Goal: Task Accomplishment & Management: Use online tool/utility

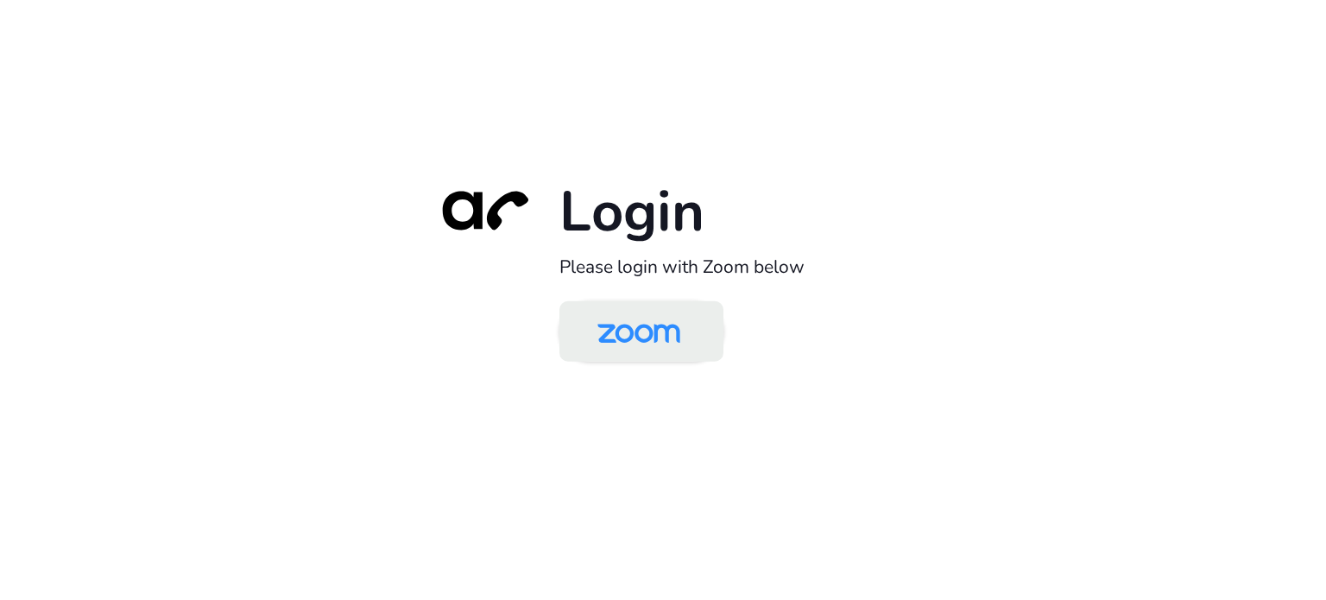
click at [644, 332] on img at bounding box center [638, 333] width 119 height 56
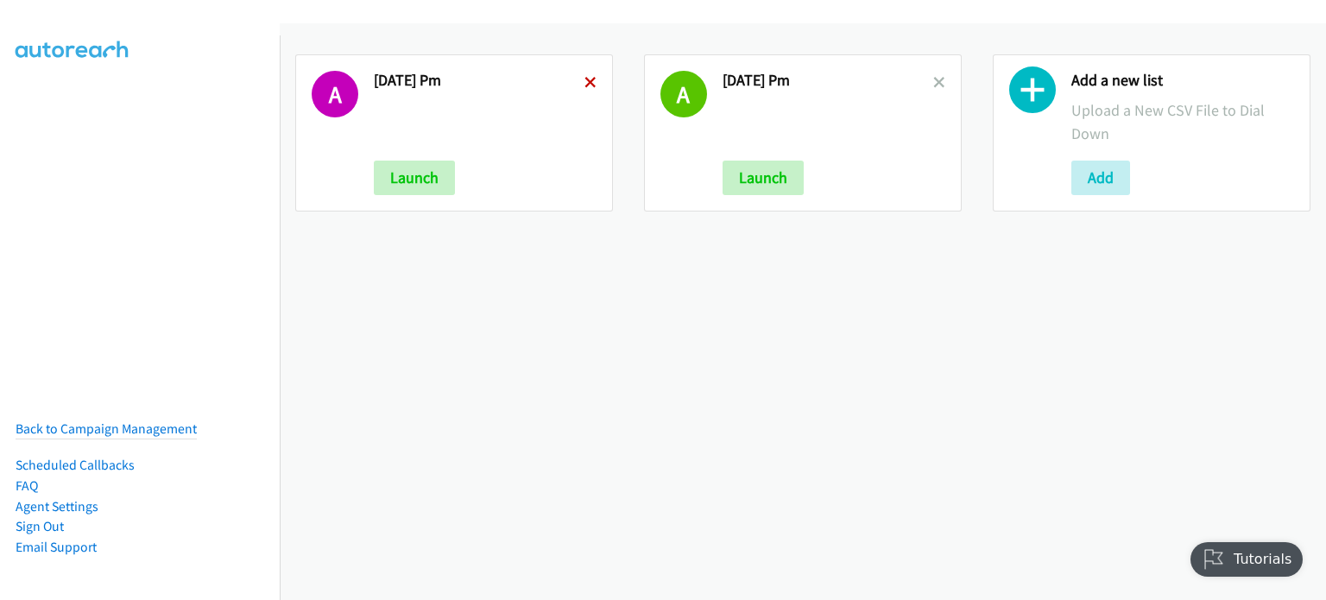
click at [588, 79] on icon at bounding box center [591, 84] width 12 height 12
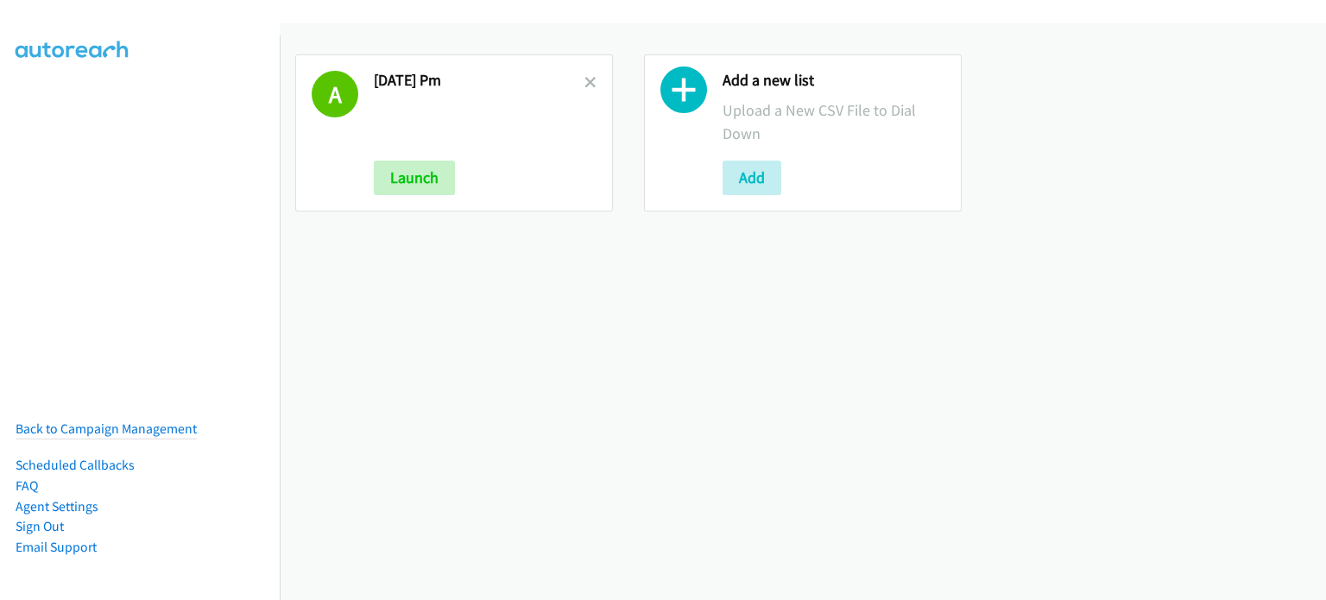
click at [588, 79] on icon at bounding box center [591, 84] width 12 height 12
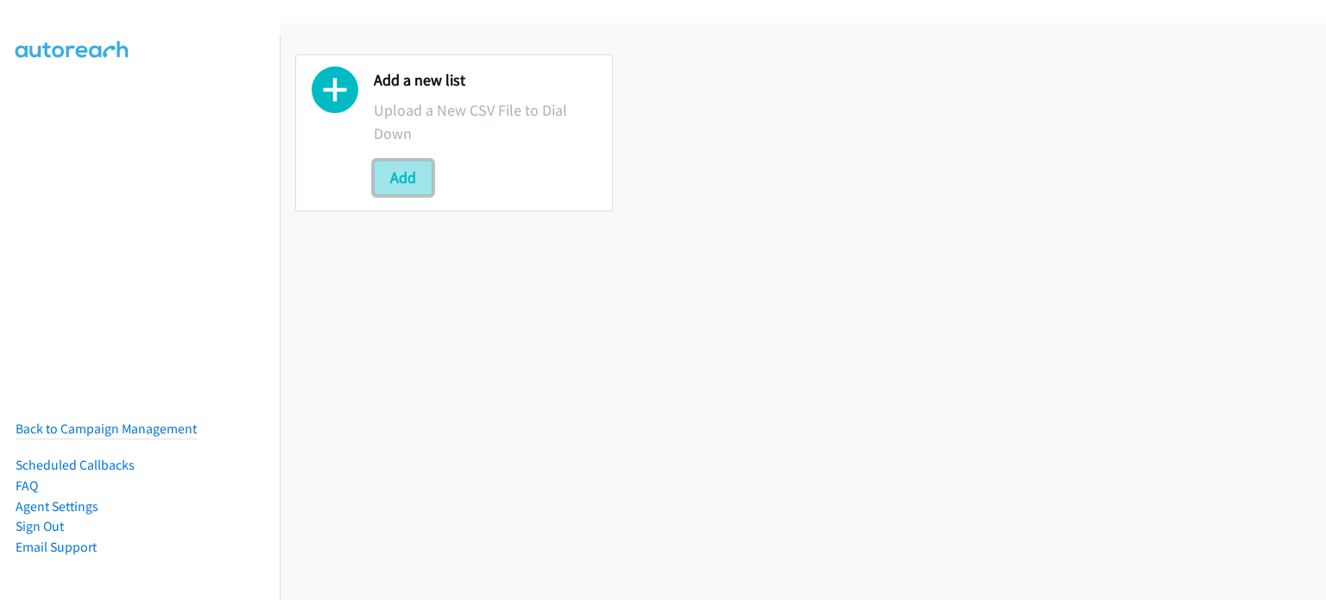
click at [413, 180] on button "Add" at bounding box center [403, 178] width 59 height 35
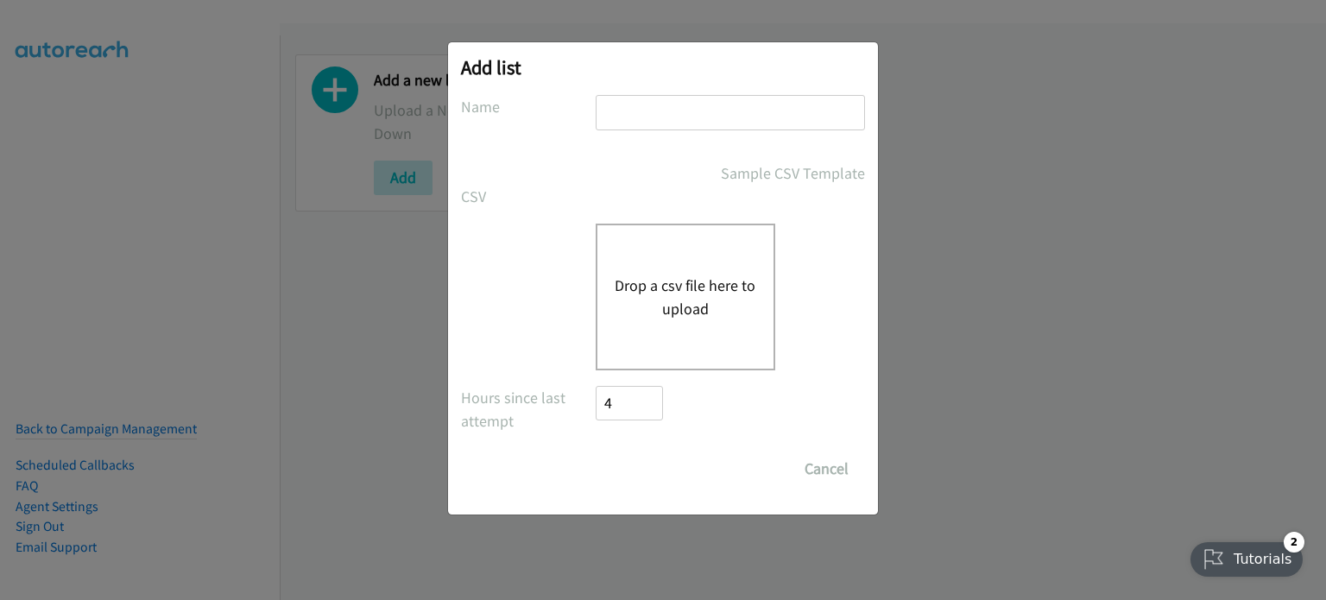
click at [708, 309] on button "Drop a csv file here to upload" at bounding box center [686, 297] width 142 height 47
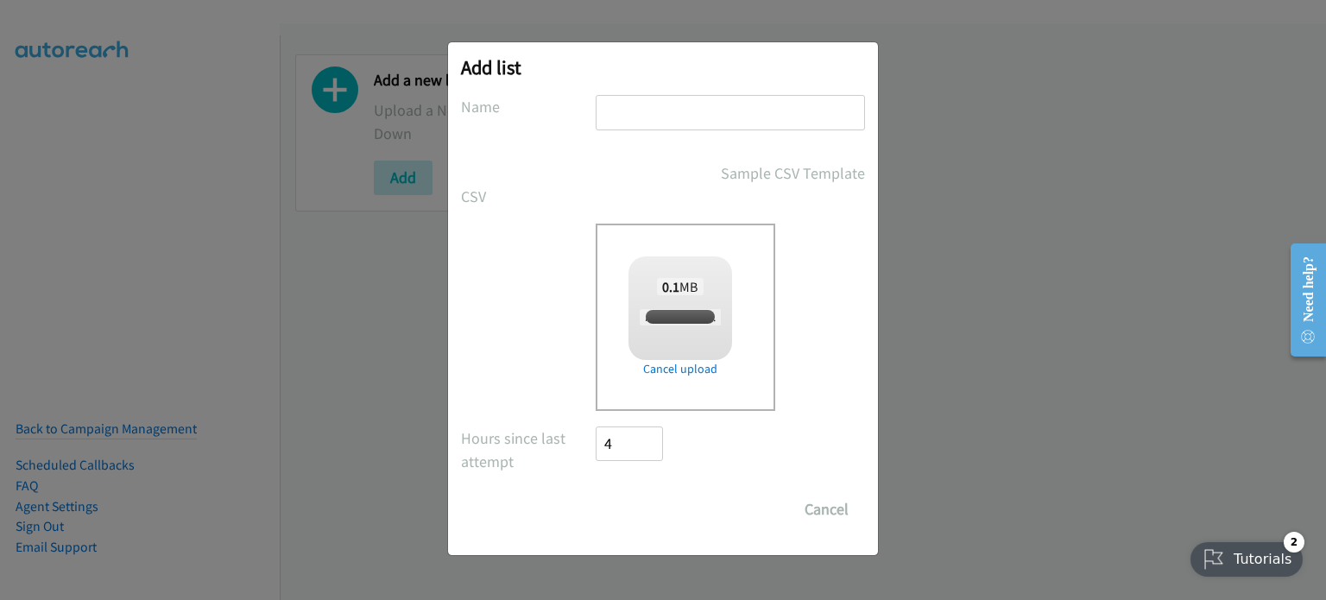
checkbox input "true"
click at [679, 110] on input "text" at bounding box center [730, 112] width 269 height 35
click at [657, 111] on input "aug 18bAM" at bounding box center [730, 112] width 269 height 35
type input "aug 18 AM"
click at [648, 502] on input "Save List" at bounding box center [641, 509] width 91 height 35
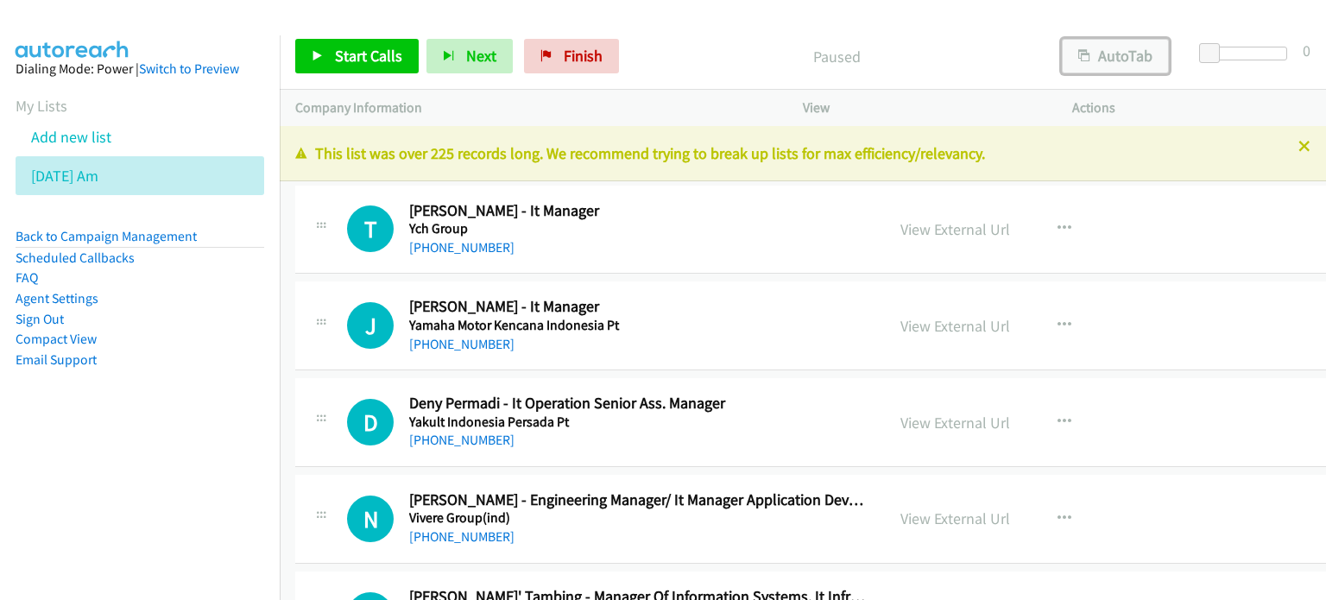
click at [1088, 48] on button "AutoTab" at bounding box center [1115, 56] width 107 height 35
click at [1177, 56] on button "AutoTab" at bounding box center [1193, 47] width 33 height 17
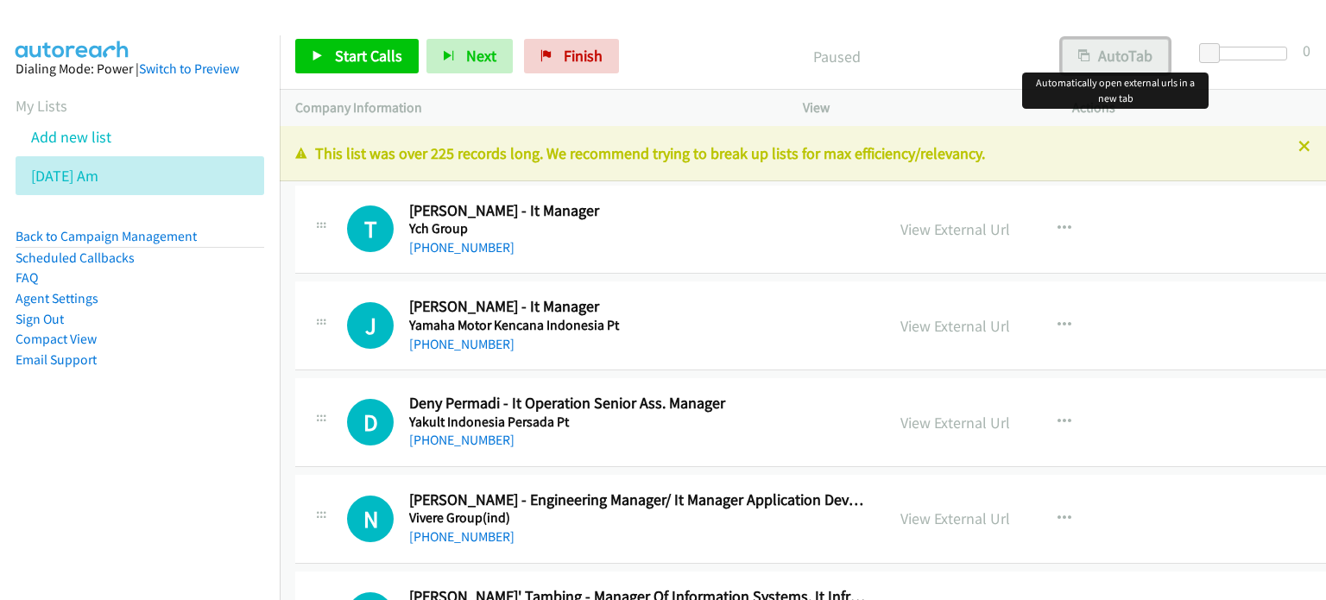
click at [1131, 47] on button "AutoTab" at bounding box center [1115, 56] width 107 height 35
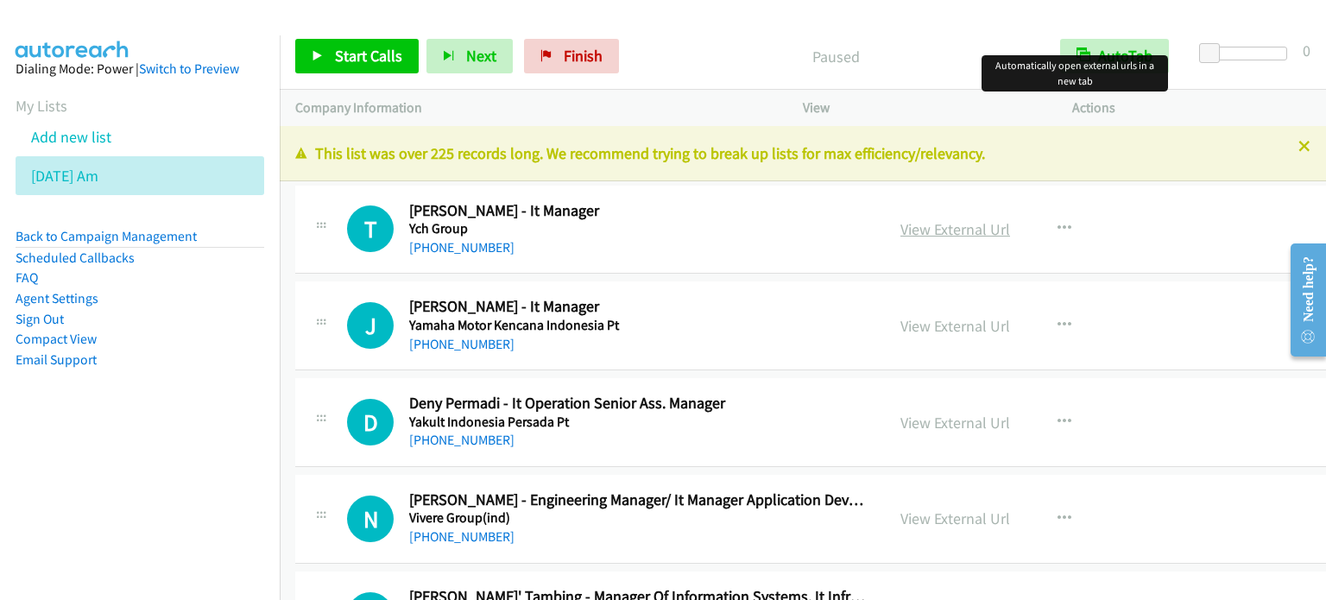
click at [954, 227] on link "View External Url" at bounding box center [956, 229] width 110 height 20
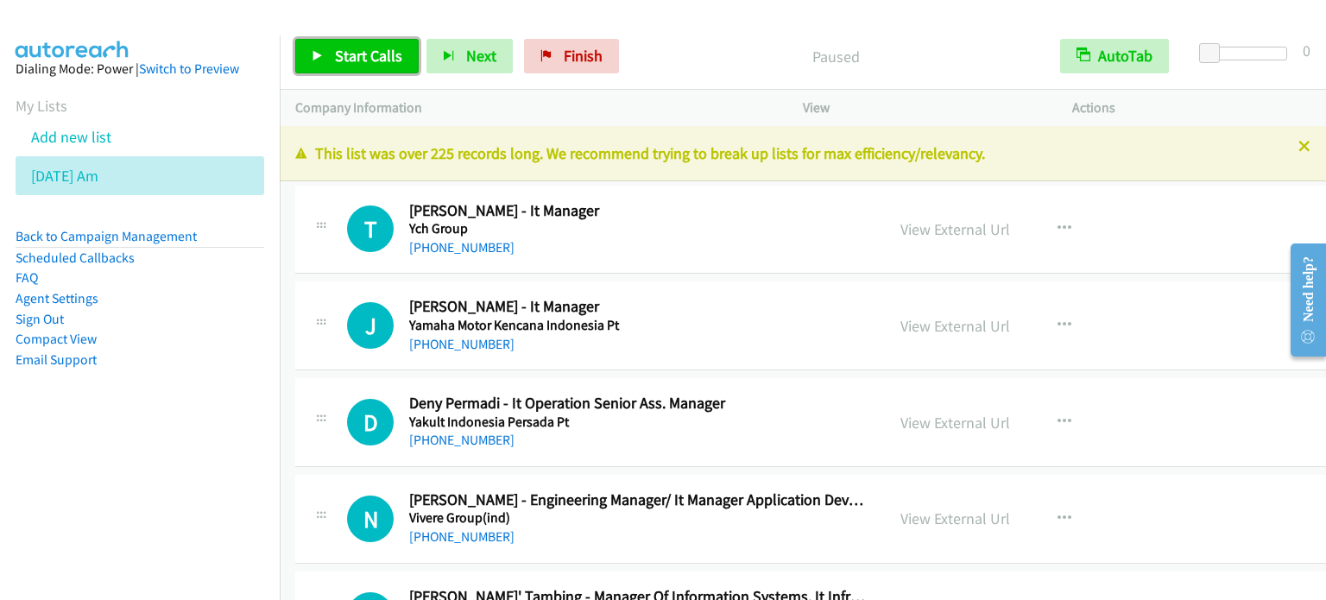
click at [332, 54] on link "Start Calls" at bounding box center [356, 56] width 123 height 35
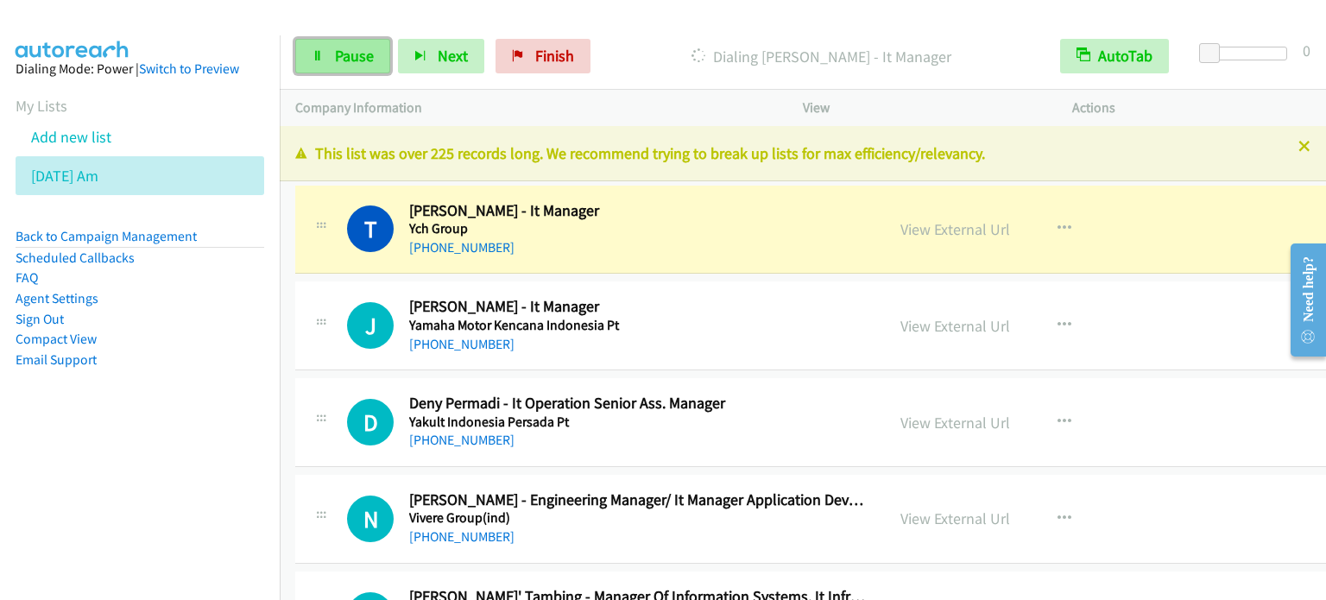
click at [344, 66] on link "Pause" at bounding box center [342, 56] width 95 height 35
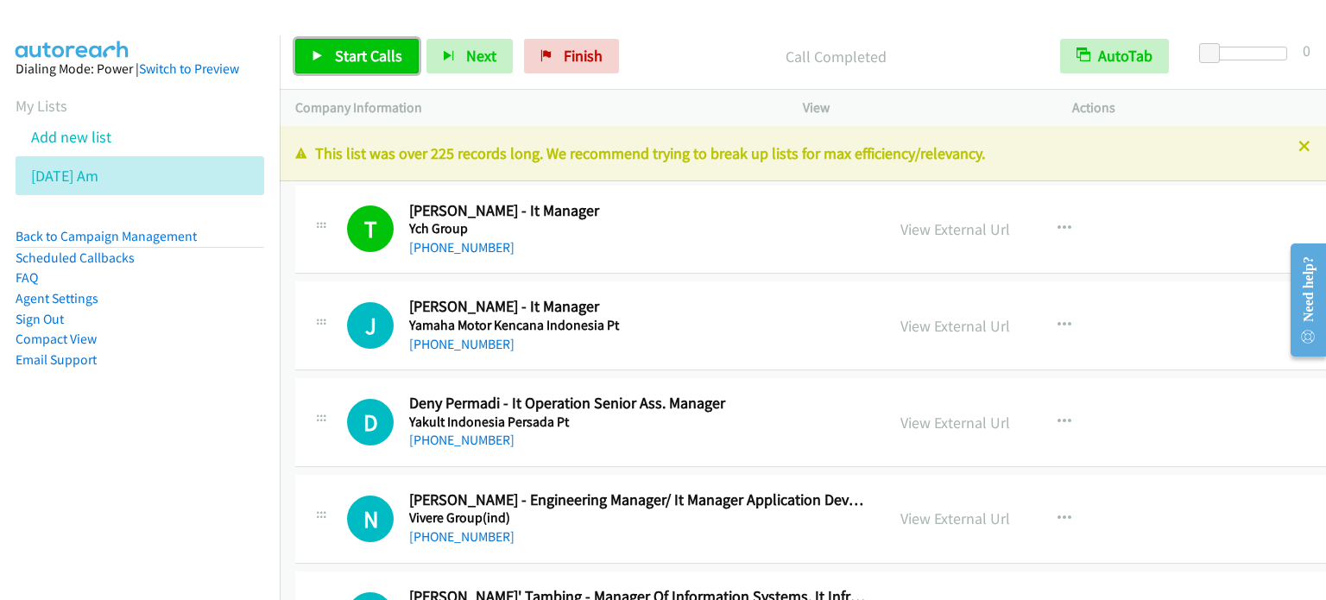
click at [363, 62] on span "Start Calls" at bounding box center [368, 56] width 67 height 20
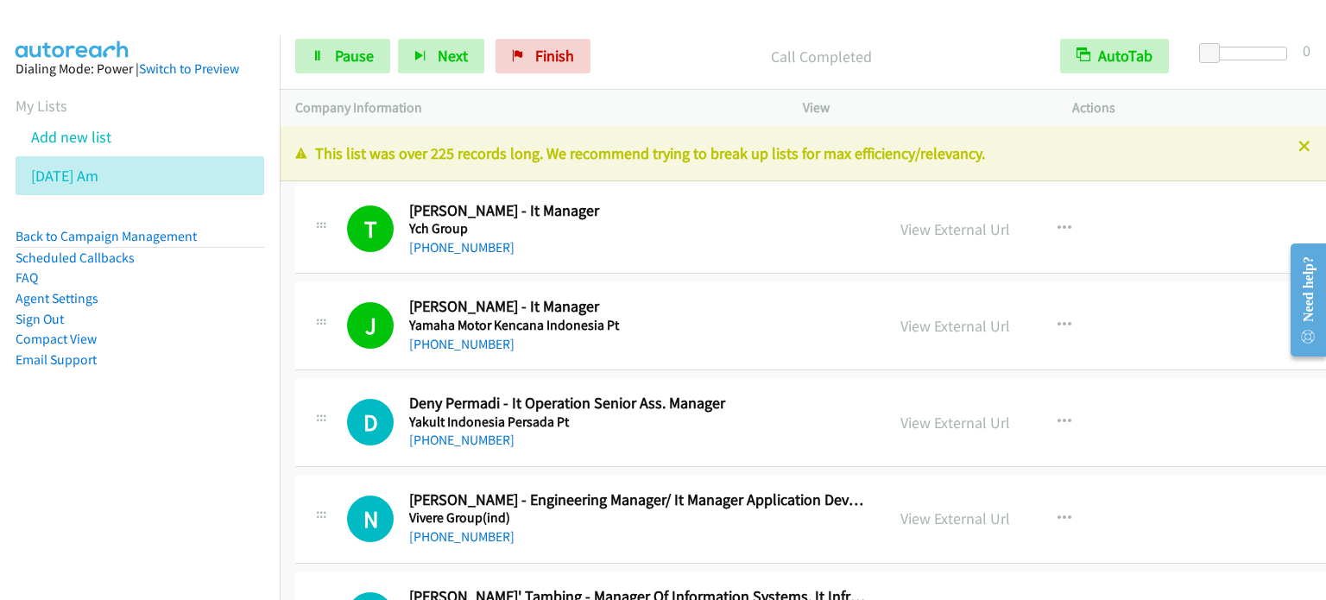
click at [115, 505] on nav "Dialing Mode: Power | Switch to Preview My Lists Add new list [DATE] Am Back to…" at bounding box center [140, 335] width 281 height 600
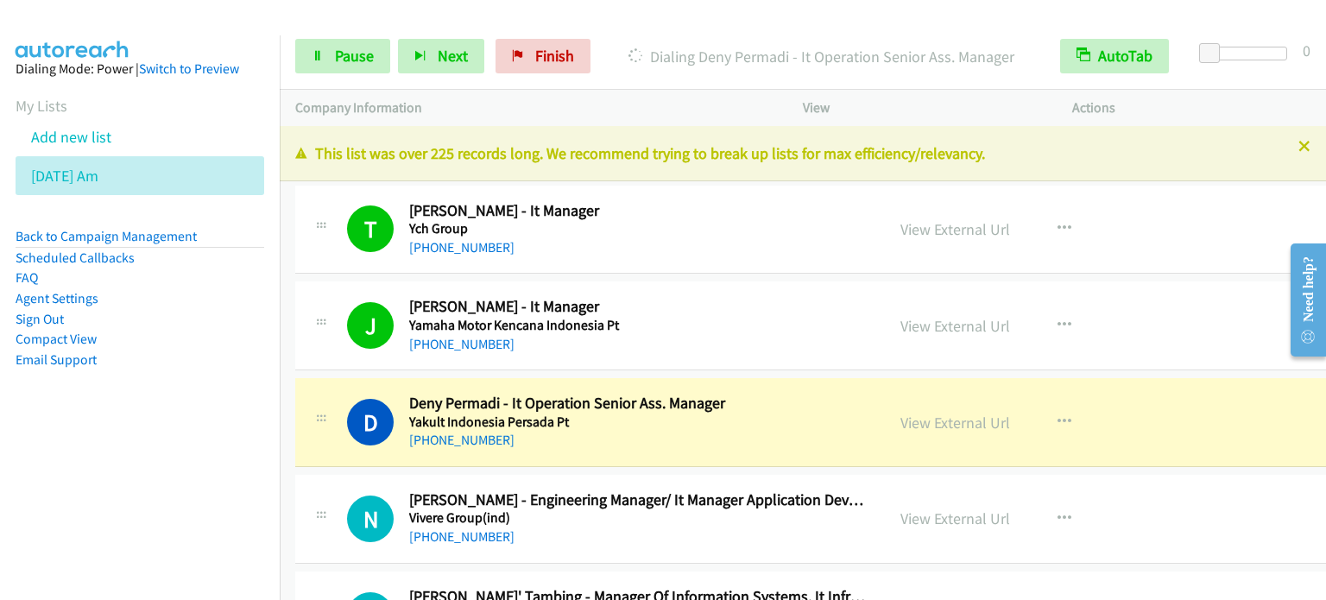
click at [58, 534] on nav "Dialing Mode: Power | Switch to Preview My Lists Add new list [DATE] Am Back to…" at bounding box center [140, 335] width 281 height 600
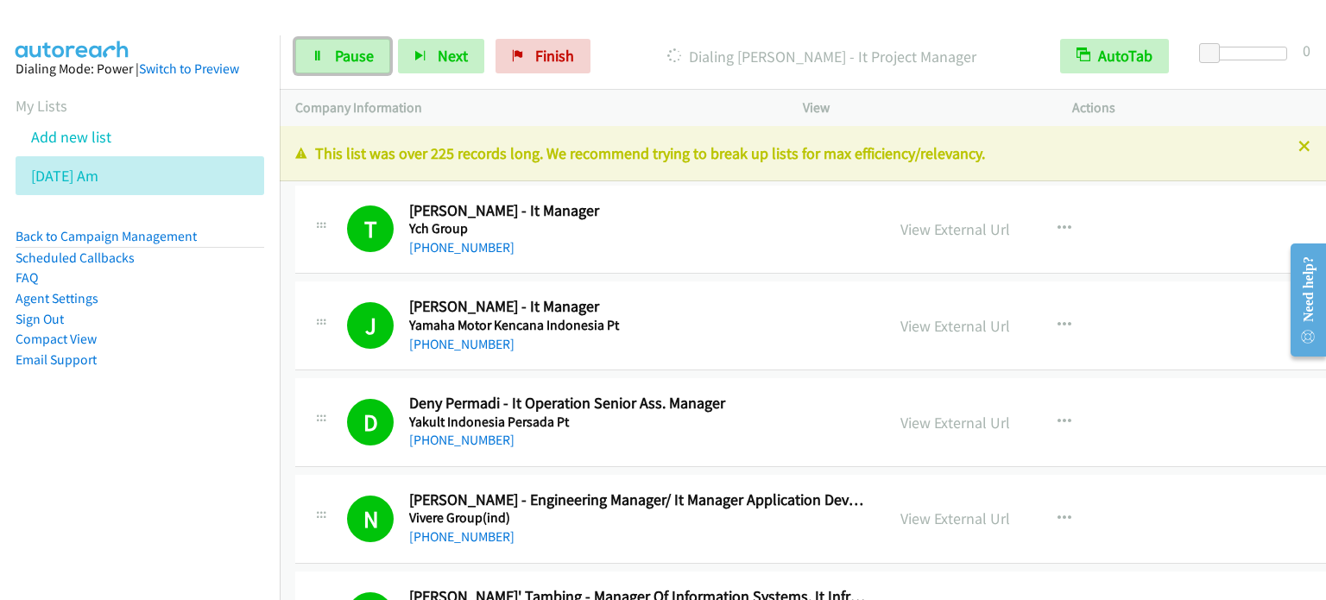
drag, startPoint x: 338, startPoint y: 59, endPoint x: 370, endPoint y: 23, distance: 47.7
click at [338, 58] on span "Pause" at bounding box center [354, 56] width 39 height 20
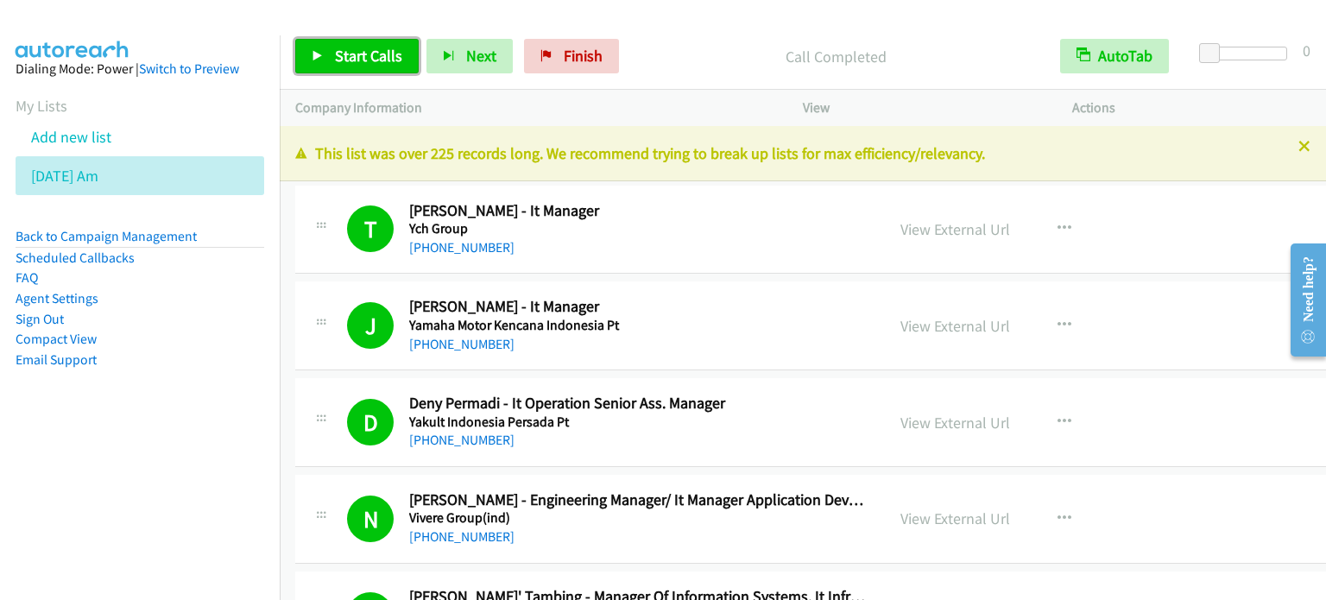
click at [385, 51] on span "Start Calls" at bounding box center [368, 56] width 67 height 20
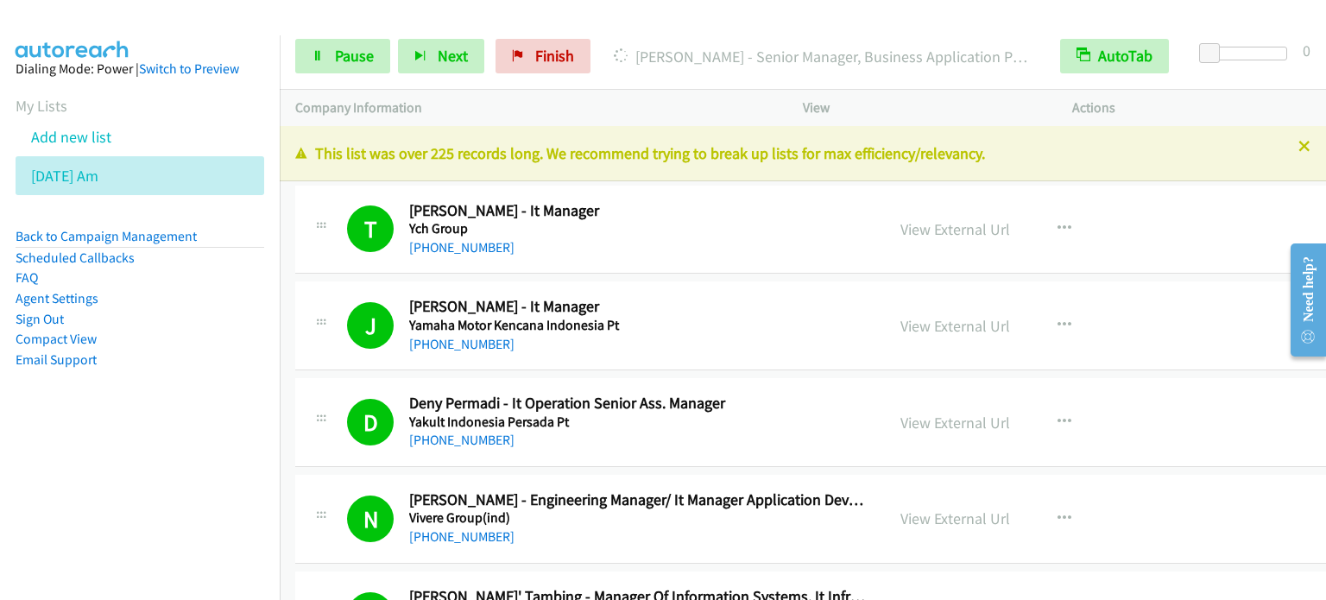
click at [124, 481] on nav "Dialing Mode: Power | Switch to Preview My Lists Add new list [DATE] Am Back to…" at bounding box center [140, 335] width 281 height 600
click at [338, 67] on link "Pause" at bounding box center [342, 56] width 95 height 35
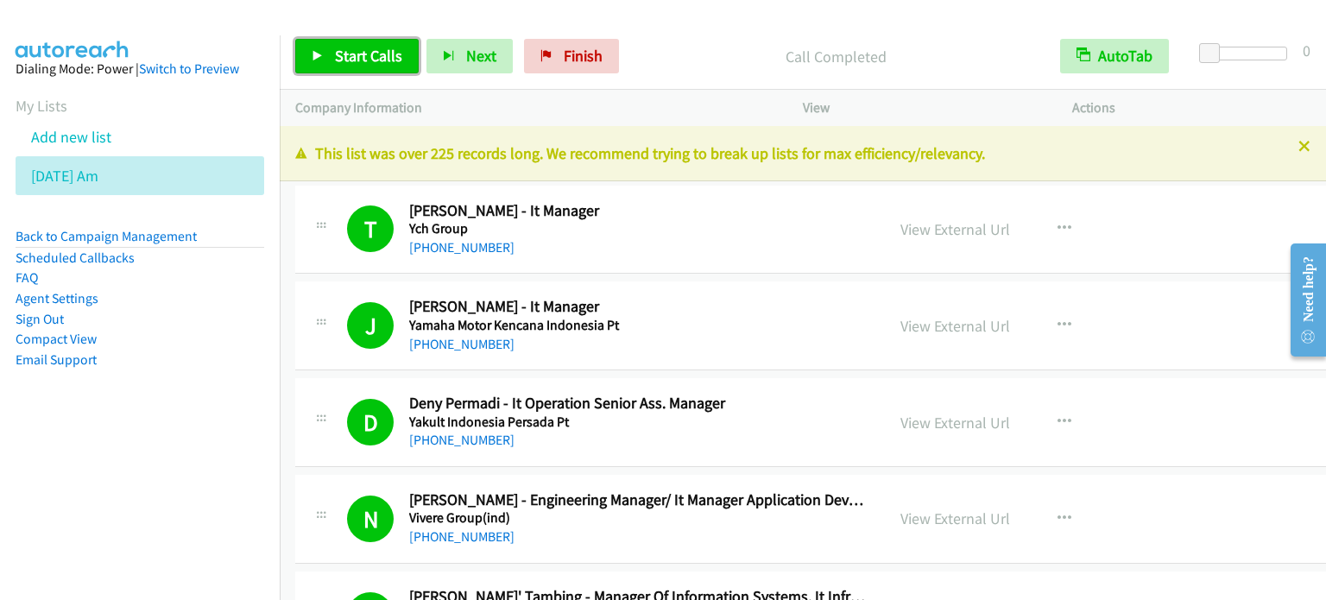
click at [367, 46] on span "Start Calls" at bounding box center [368, 56] width 67 height 20
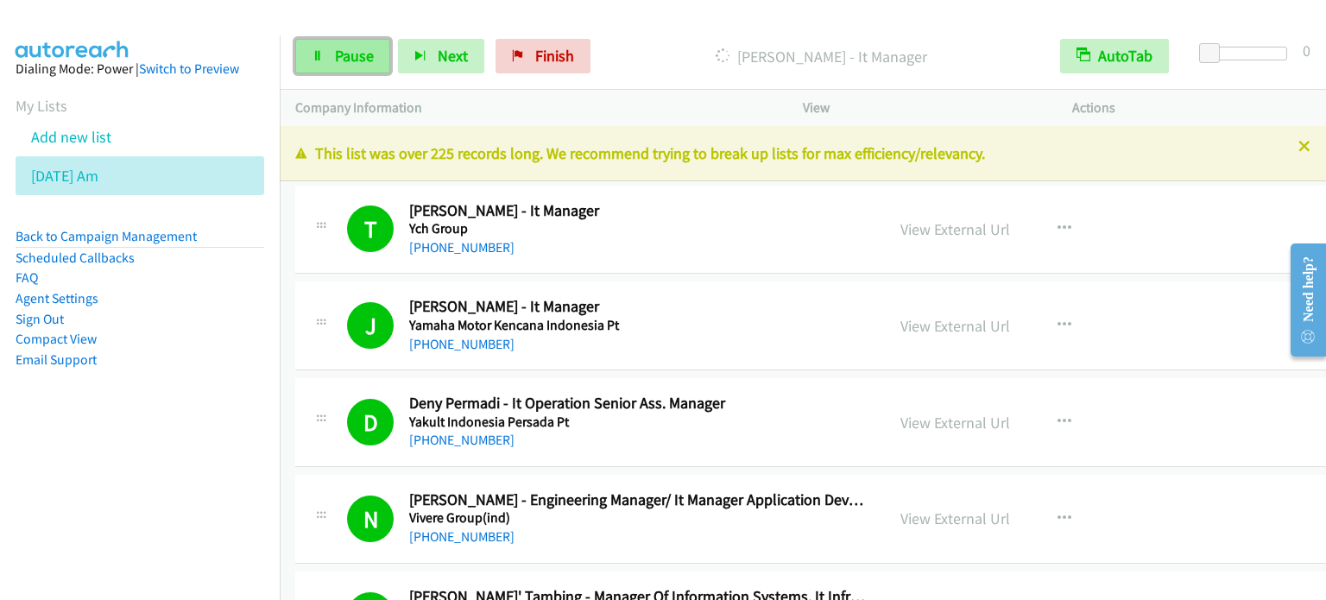
click at [358, 55] on span "Pause" at bounding box center [354, 56] width 39 height 20
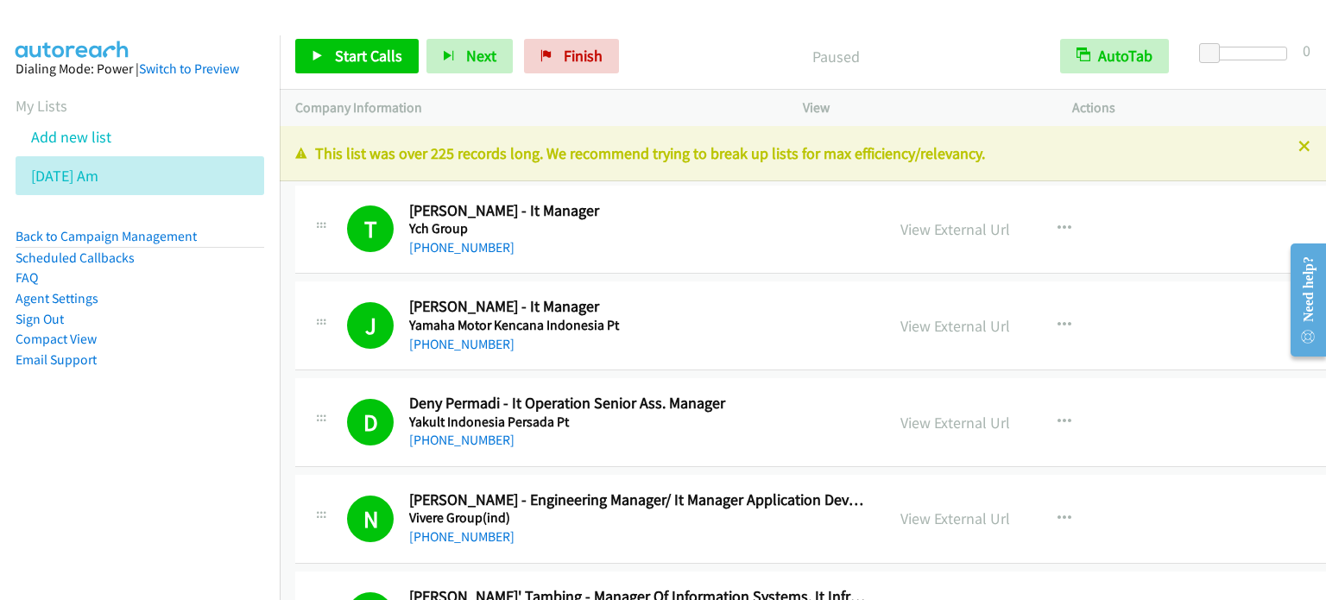
click at [241, 490] on nav "Dialing Mode: Power | Switch to Preview My Lists Add new list [DATE] Am Back to…" at bounding box center [140, 335] width 281 height 600
click at [383, 53] on span "Start Calls" at bounding box center [368, 56] width 67 height 20
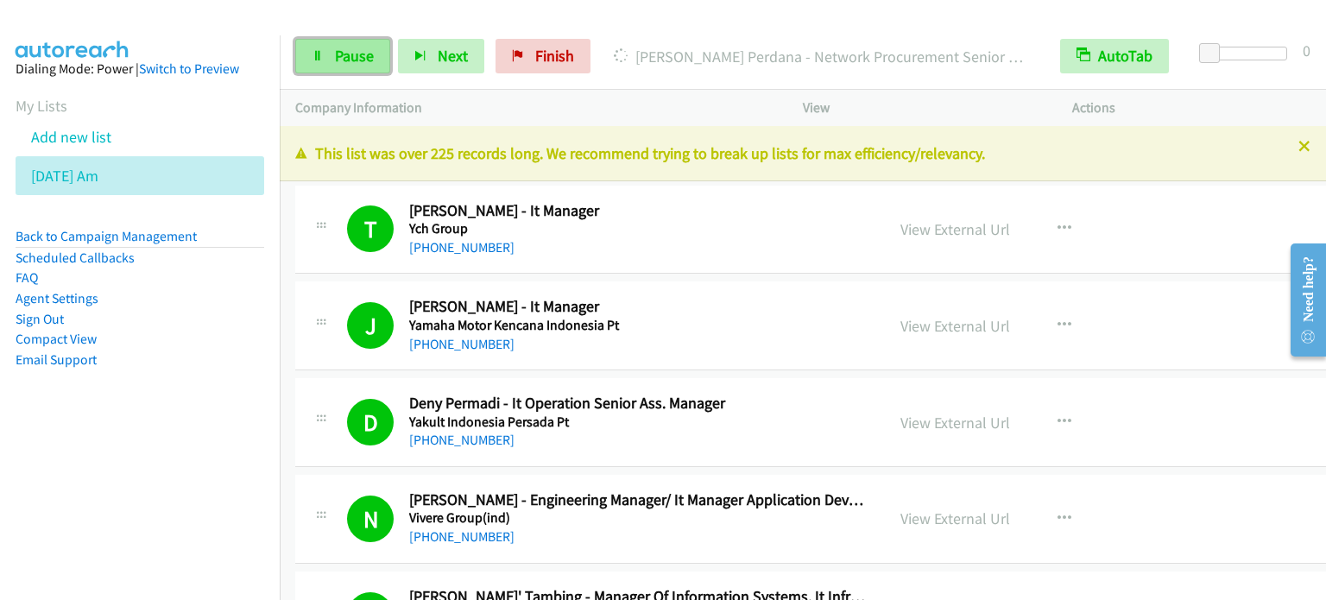
click at [359, 58] on span "Pause" at bounding box center [354, 56] width 39 height 20
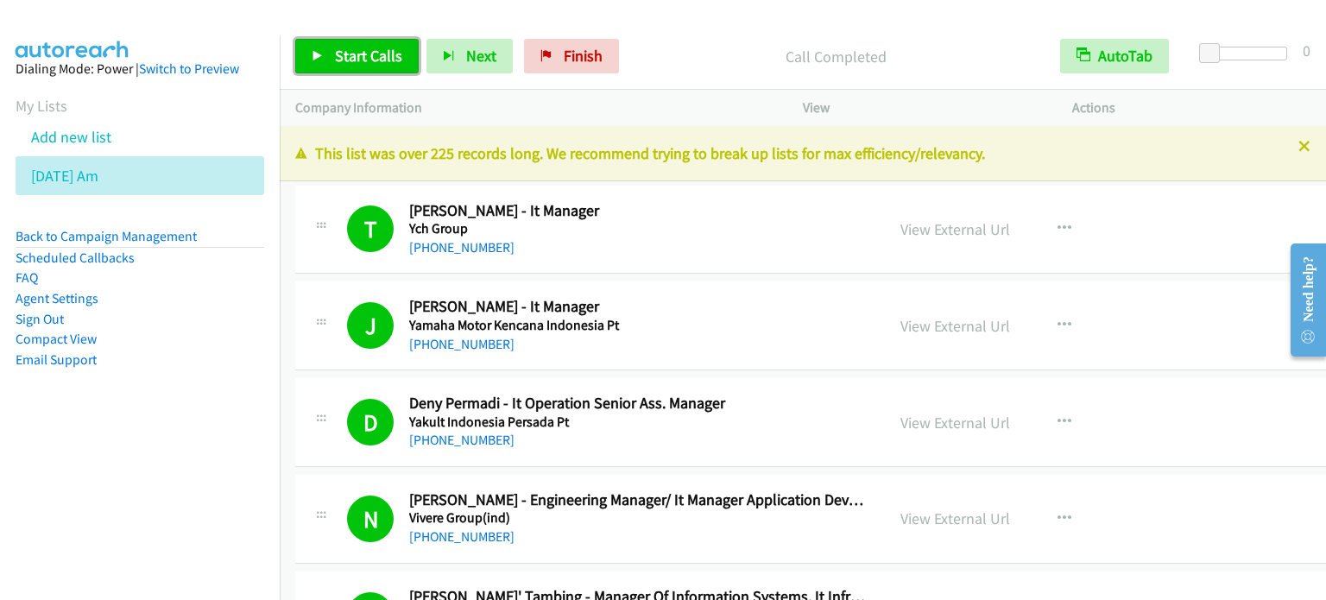
click at [377, 43] on link "Start Calls" at bounding box center [356, 56] width 123 height 35
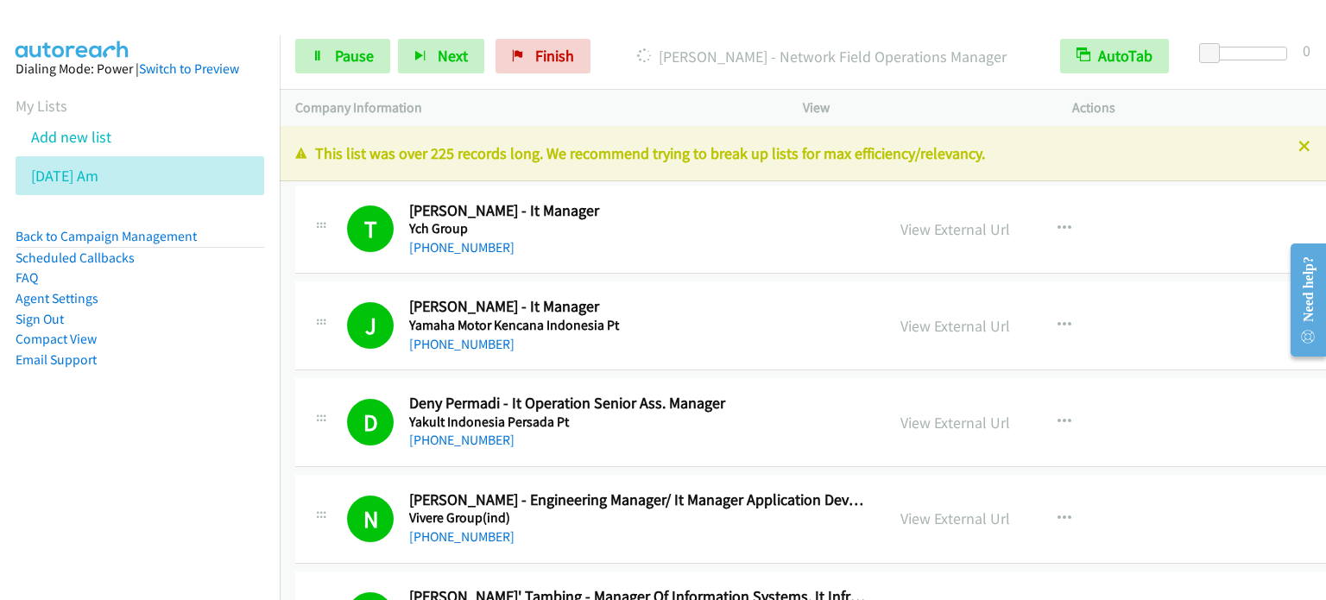
drag, startPoint x: 250, startPoint y: 449, endPoint x: 418, endPoint y: 2, distance: 477.9
click at [250, 451] on nav "Dialing Mode: Power | Switch to Preview My Lists Add new list [DATE] Am Back to…" at bounding box center [140, 335] width 281 height 600
click at [226, 451] on nav "Dialing Mode: Power | Switch to Preview My Lists Add new list [DATE] Am Back to…" at bounding box center [140, 335] width 281 height 600
click at [355, 49] on span "Pause" at bounding box center [354, 56] width 39 height 20
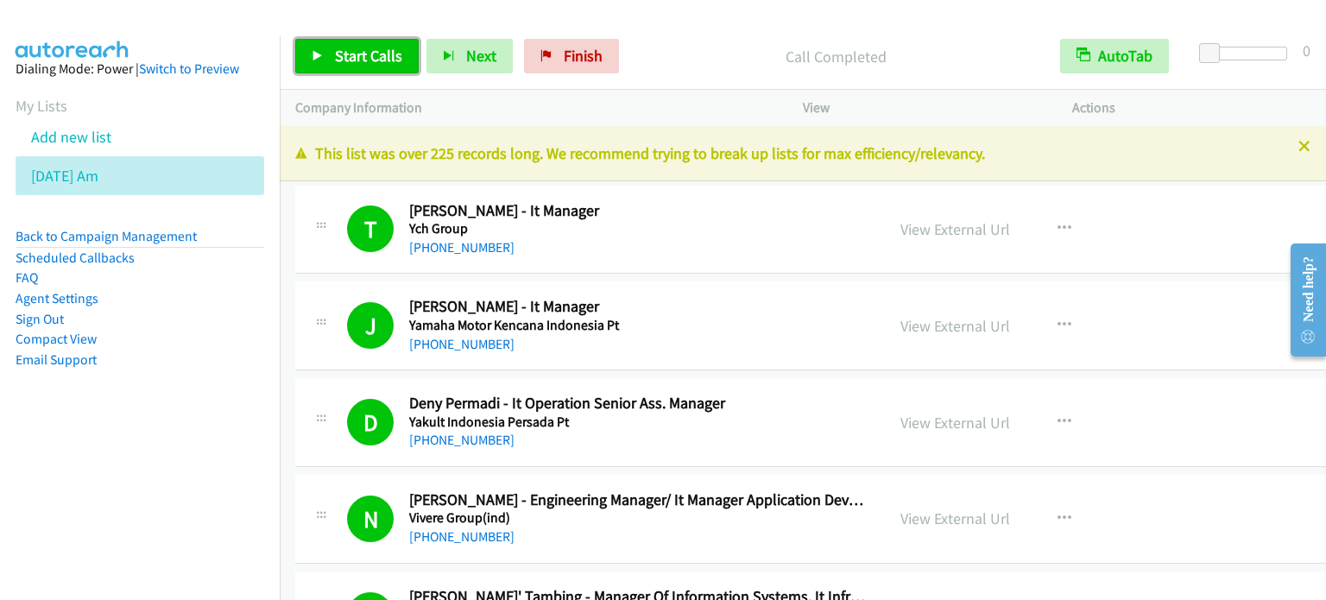
click at [378, 54] on span "Start Calls" at bounding box center [368, 56] width 67 height 20
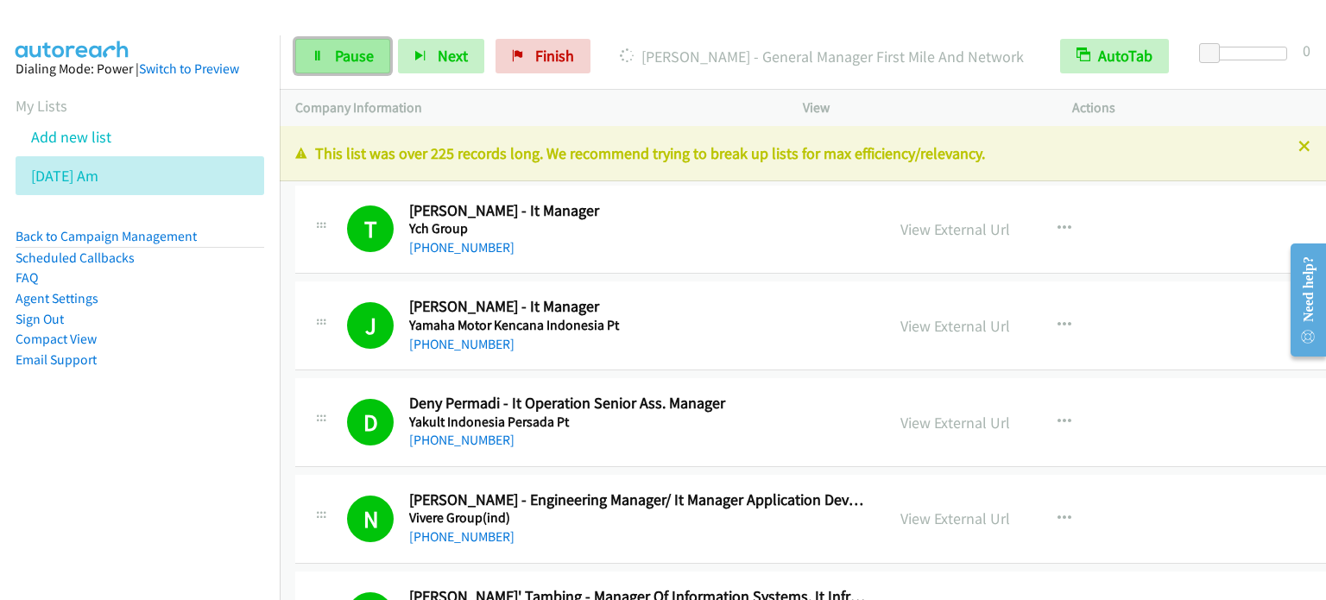
click at [355, 62] on span "Pause" at bounding box center [354, 56] width 39 height 20
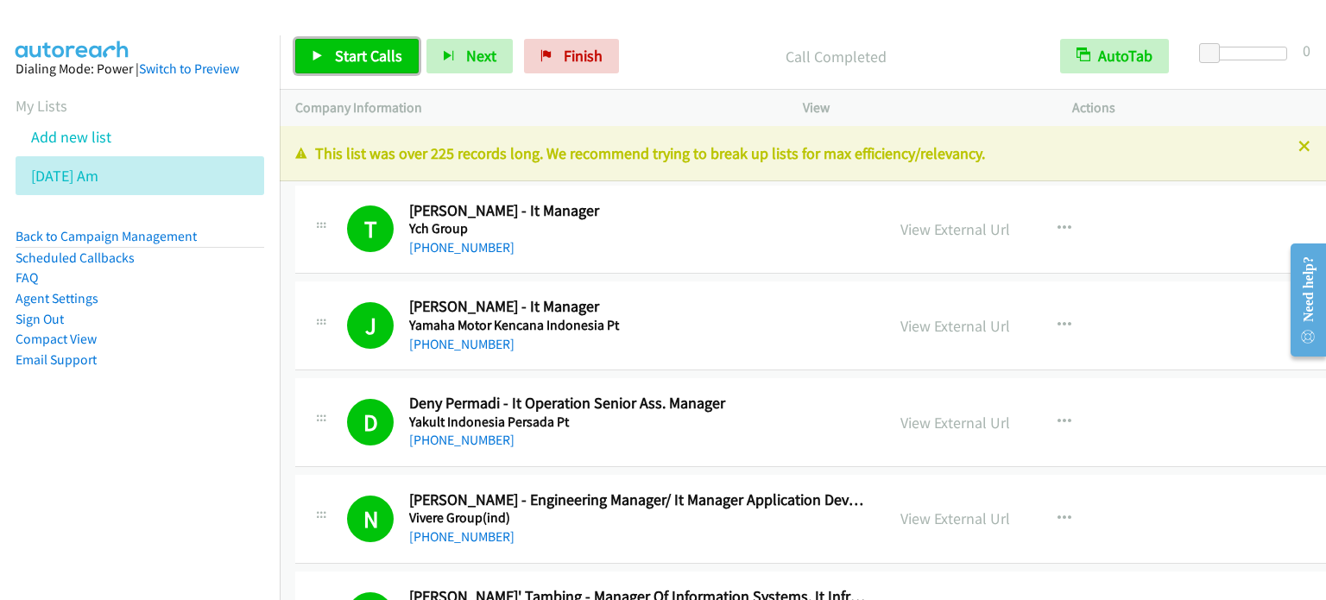
click at [349, 66] on link "Start Calls" at bounding box center [356, 56] width 123 height 35
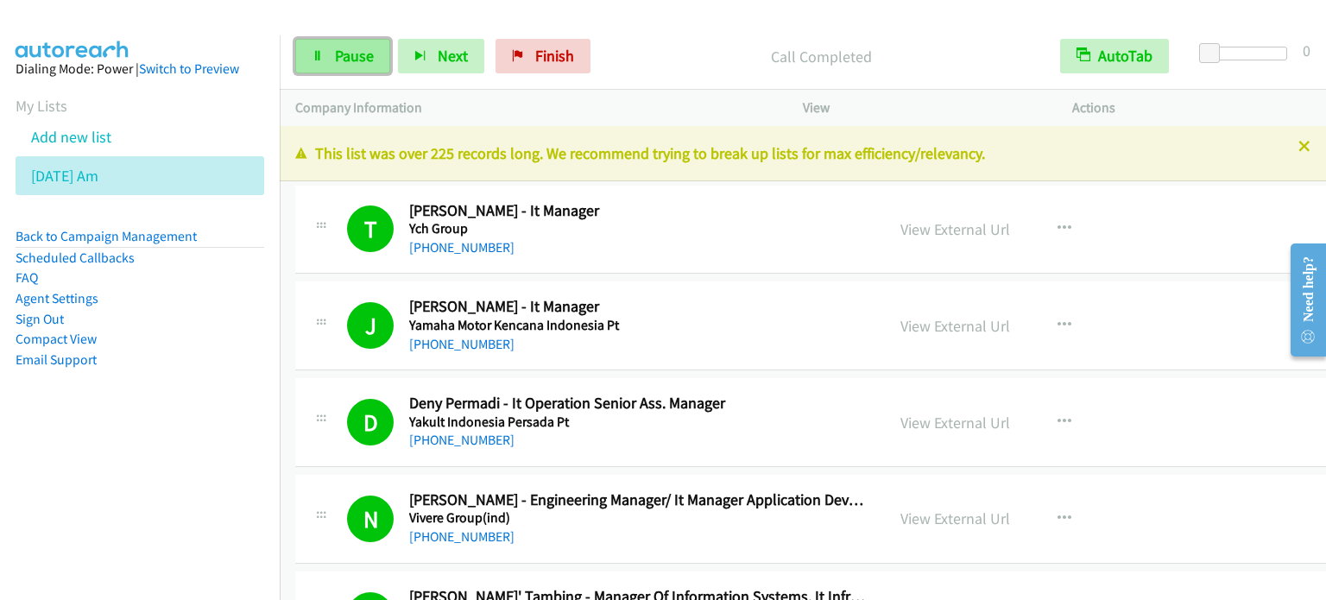
click at [357, 61] on span "Pause" at bounding box center [354, 56] width 39 height 20
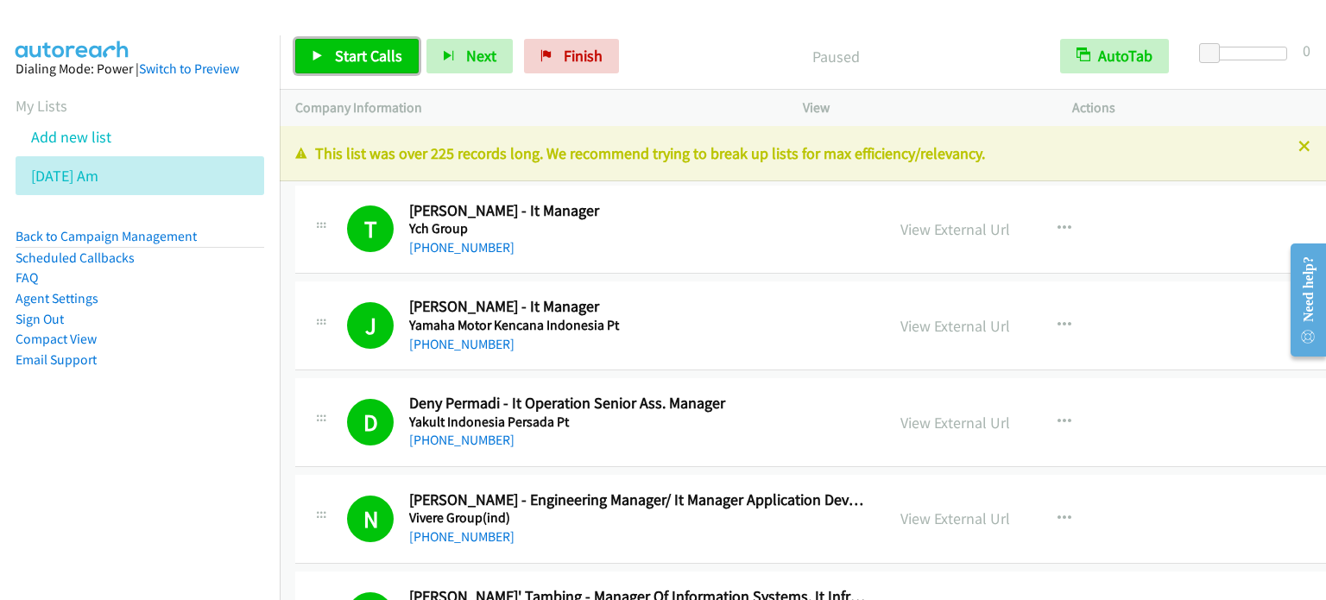
click at [363, 58] on span "Start Calls" at bounding box center [368, 56] width 67 height 20
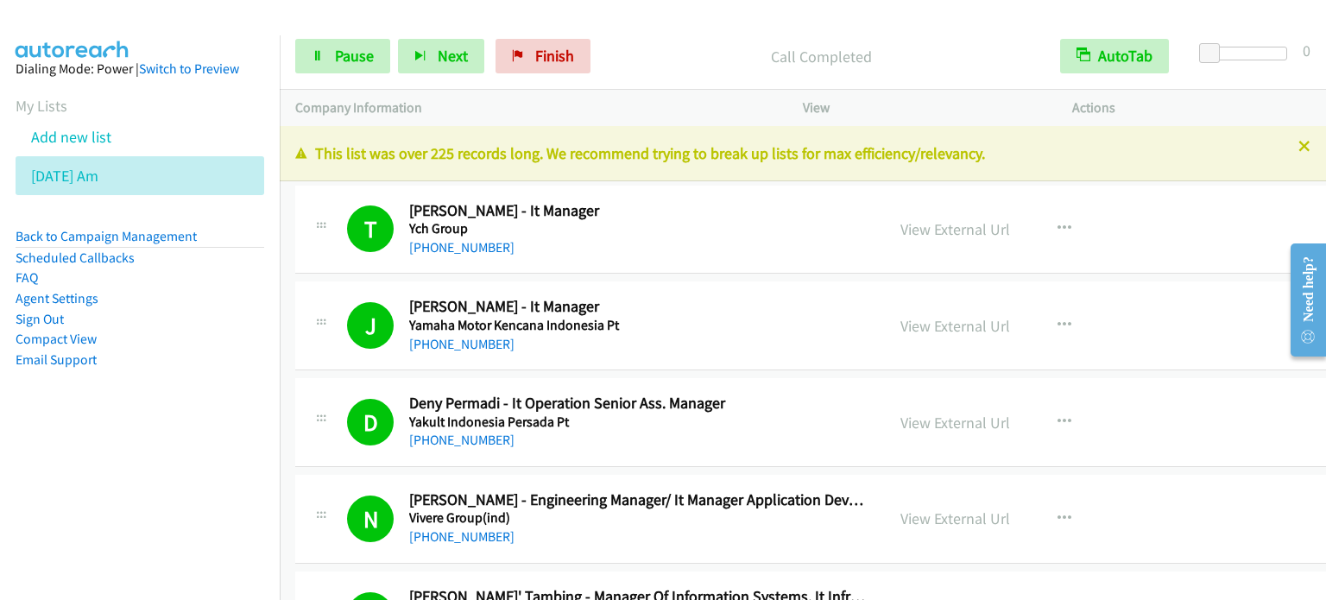
click at [142, 486] on nav "Dialing Mode: Power | Switch to Preview My Lists Add new list [DATE] Am Back to…" at bounding box center [140, 335] width 281 height 600
click at [350, 60] on span "Pause" at bounding box center [354, 56] width 39 height 20
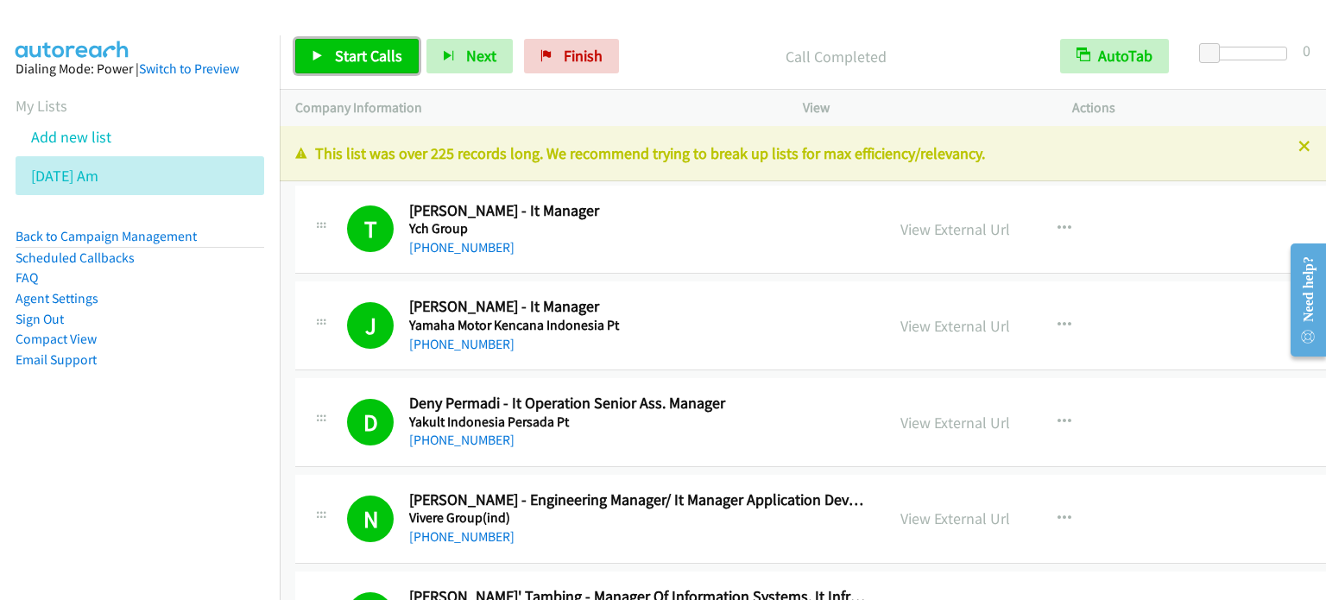
click at [370, 48] on span "Start Calls" at bounding box center [368, 56] width 67 height 20
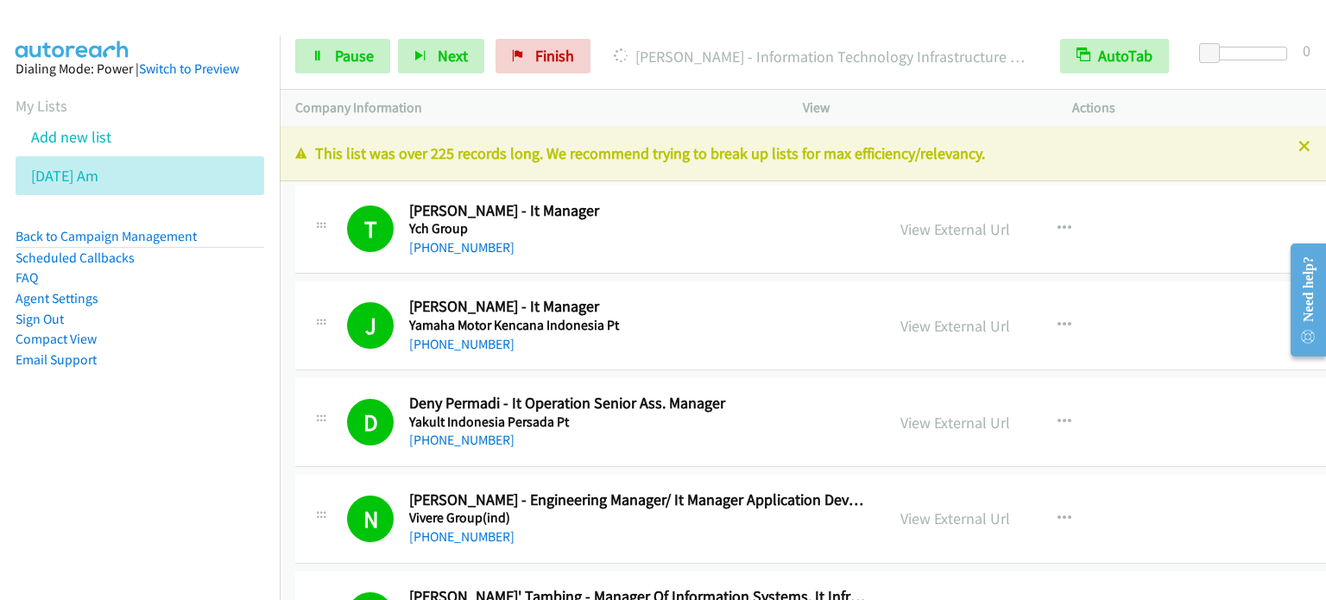
click at [104, 469] on nav "Dialing Mode: Power | Switch to Preview My Lists Add new list [DATE] Am Back to…" at bounding box center [140, 335] width 281 height 600
click at [345, 50] on span "Pause" at bounding box center [354, 56] width 39 height 20
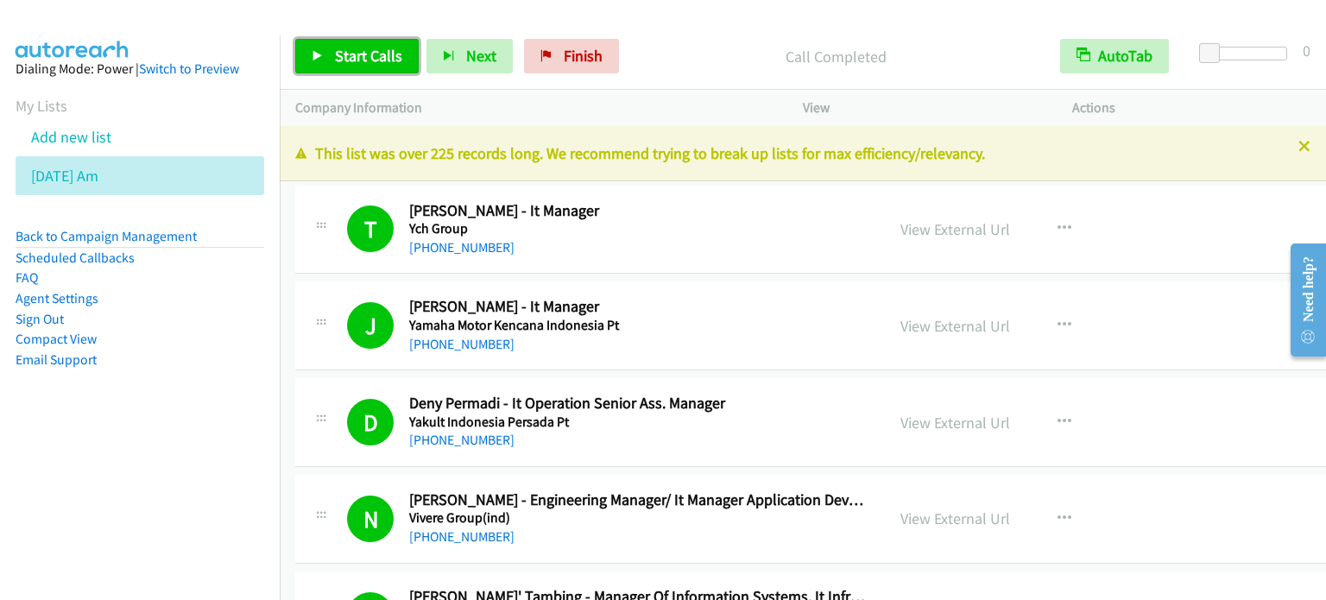
click at [393, 39] on link "Start Calls" at bounding box center [356, 56] width 123 height 35
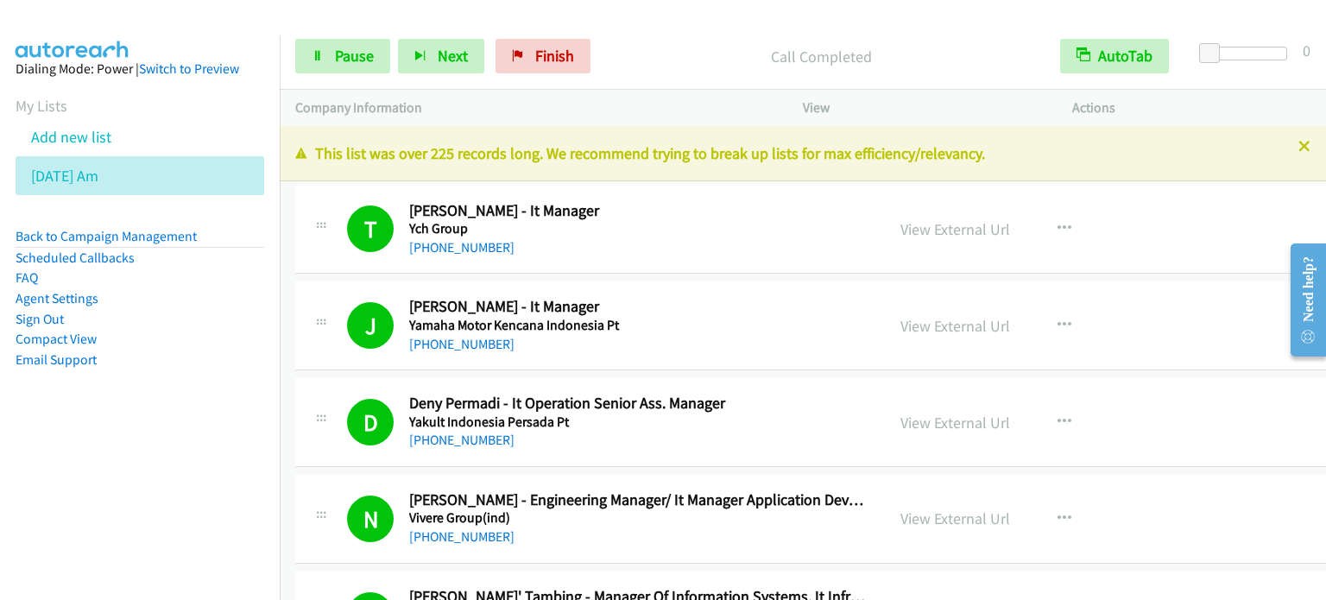
click at [125, 383] on aside "Dialing Mode: Power | Switch to Preview My Lists Add new list [DATE] Am Back to…" at bounding box center [140, 241] width 280 height 413
click at [212, 410] on aside "Dialing Mode: Power | Switch to Preview My Lists Add new list [DATE] Am Back to…" at bounding box center [140, 241] width 280 height 413
click at [319, 60] on icon at bounding box center [318, 57] width 12 height 12
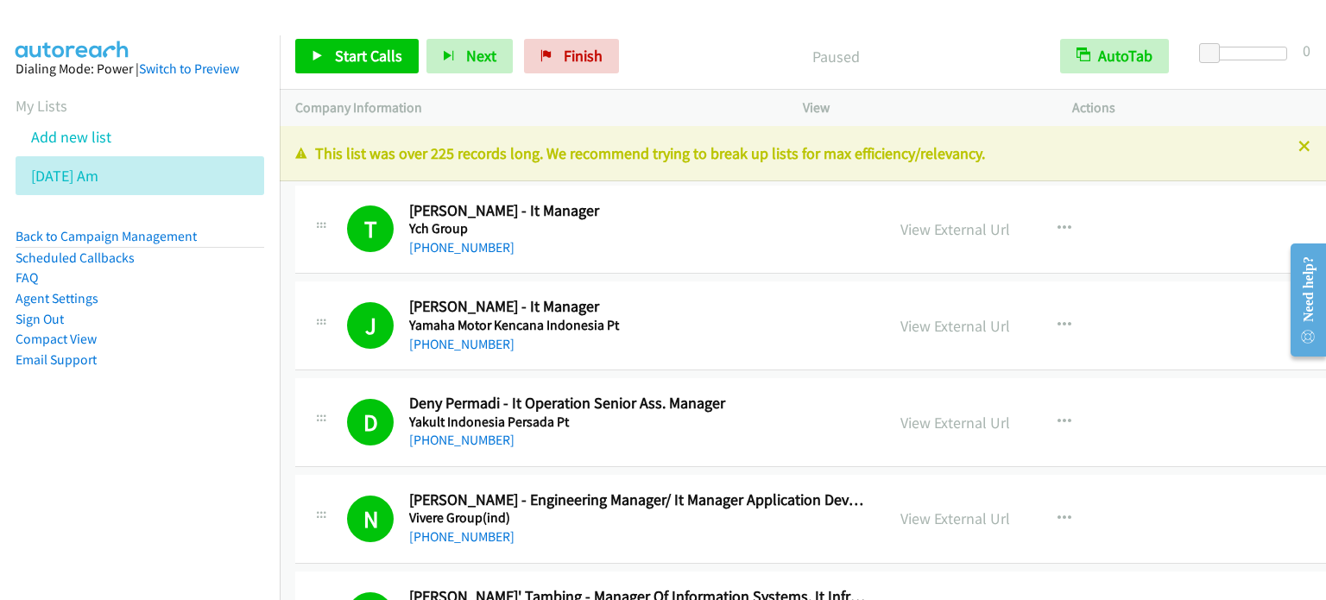
click at [1003, 20] on div at bounding box center [655, 33] width 1311 height 66
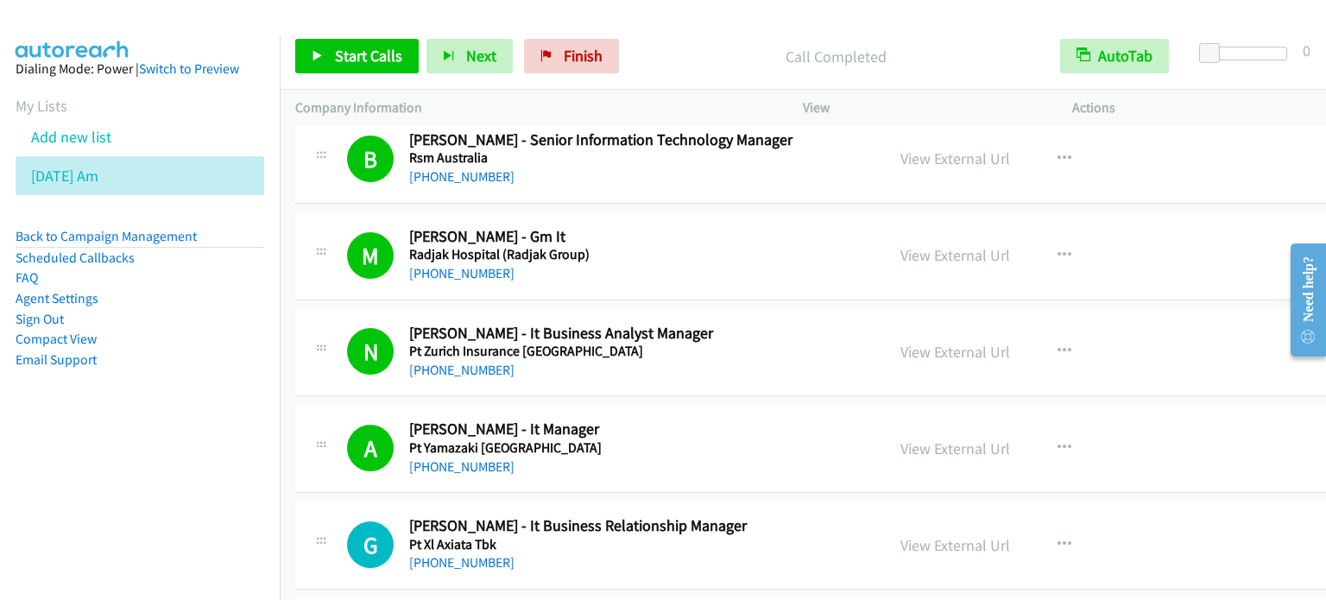
drag, startPoint x: 69, startPoint y: 451, endPoint x: 89, endPoint y: 433, distance: 26.9
click at [69, 451] on nav "Dialing Mode: Power | Switch to Preview My Lists Add new list [DATE] Am Back to…" at bounding box center [140, 335] width 281 height 600
click at [968, 342] on link "View External Url" at bounding box center [956, 352] width 110 height 20
click at [361, 50] on span "Start Calls" at bounding box center [368, 56] width 67 height 20
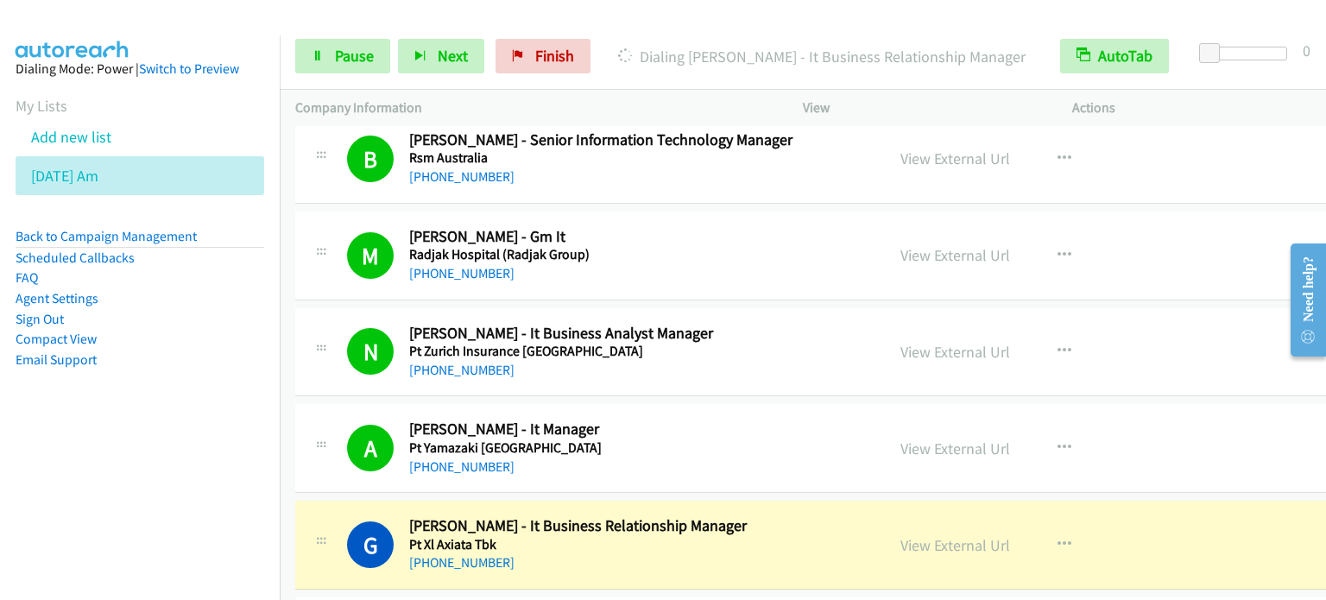
click at [145, 483] on nav "Dialing Mode: Power | Switch to Preview My Lists Add new list [DATE] Am Back to…" at bounding box center [140, 335] width 281 height 600
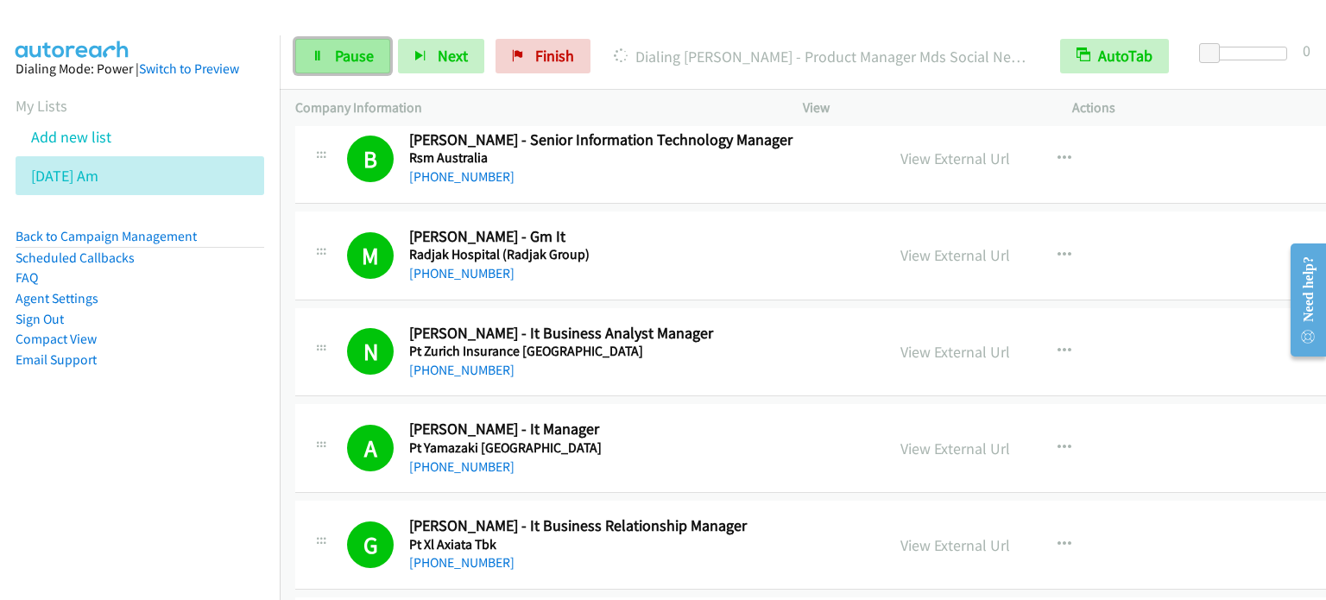
click at [363, 54] on span "Pause" at bounding box center [354, 56] width 39 height 20
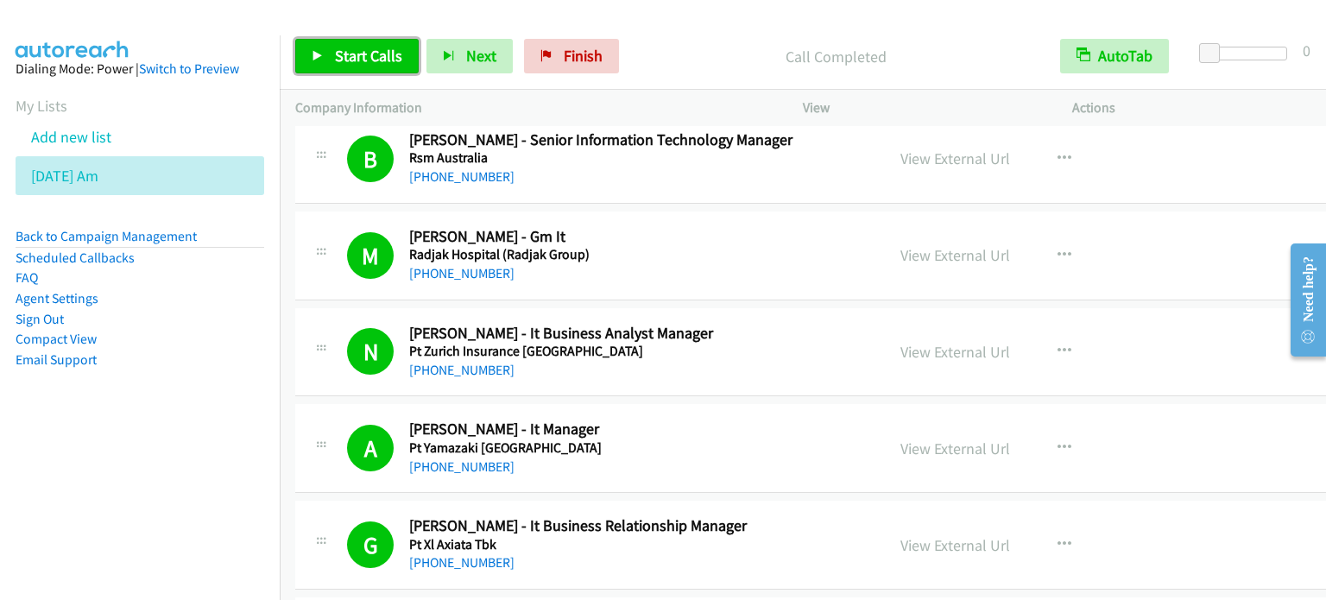
click at [363, 55] on span "Start Calls" at bounding box center [368, 56] width 67 height 20
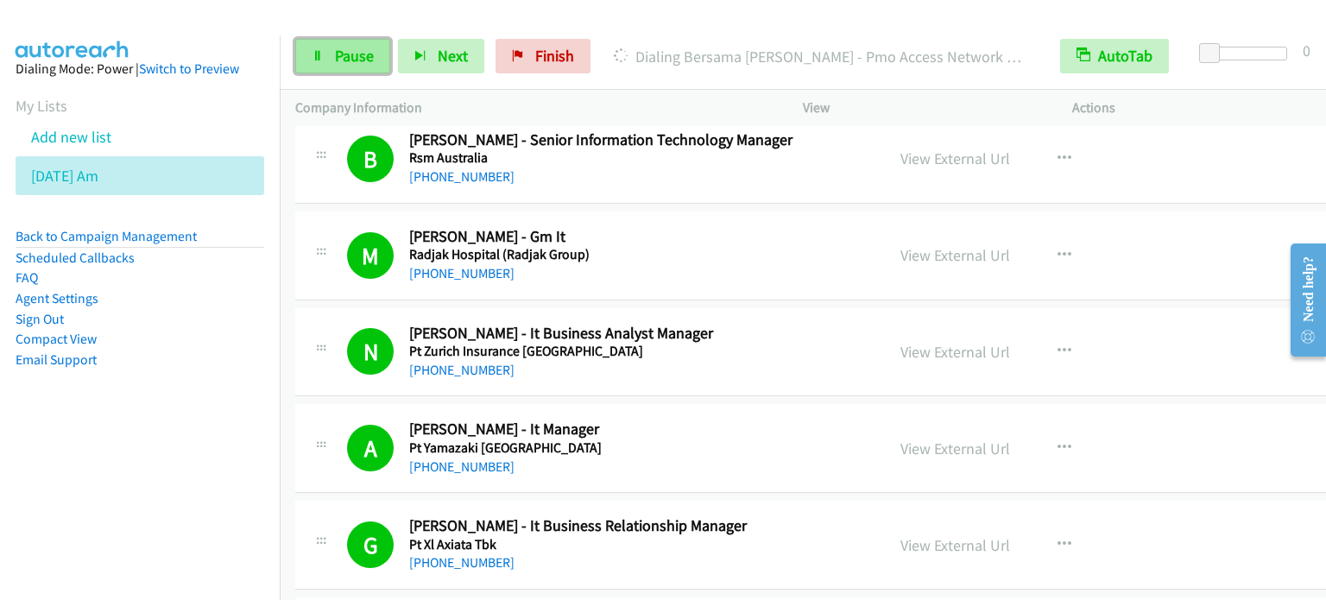
click at [347, 55] on span "Pause" at bounding box center [354, 56] width 39 height 20
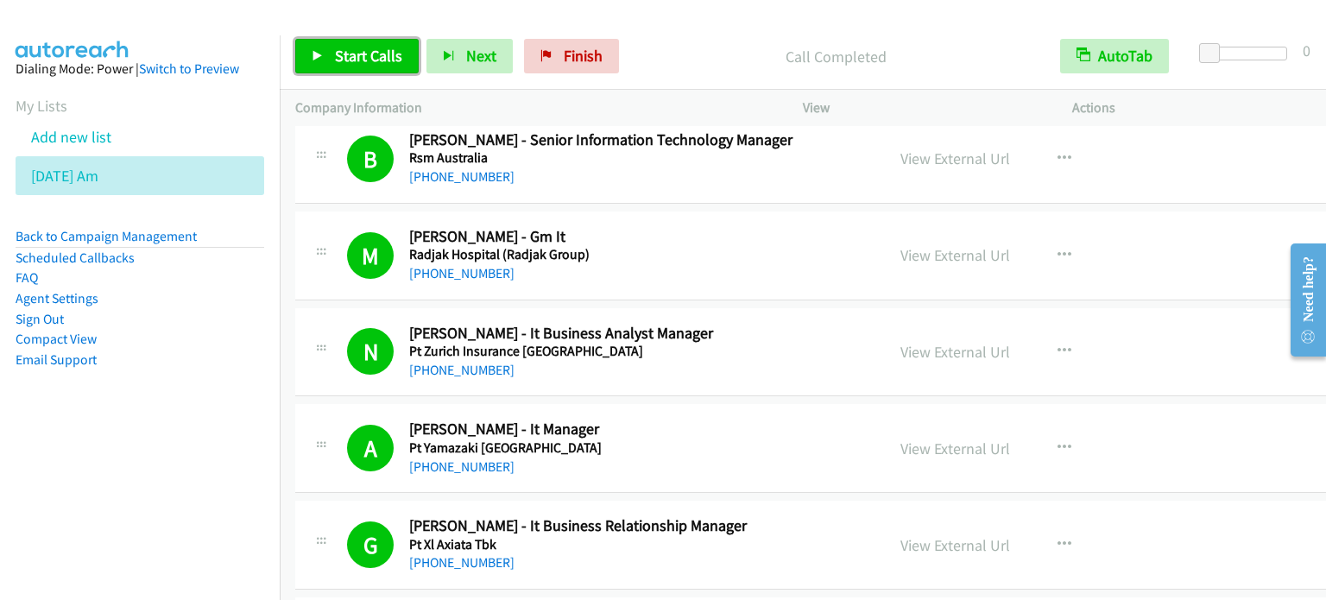
click at [381, 52] on span "Start Calls" at bounding box center [368, 56] width 67 height 20
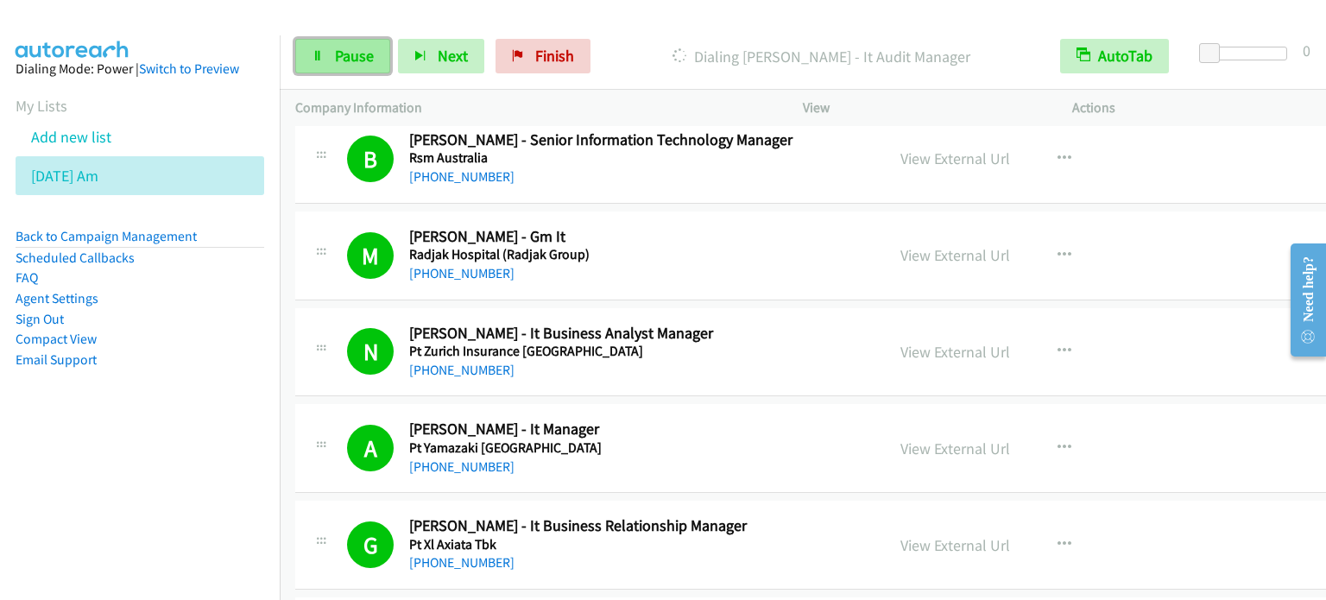
click at [340, 51] on span "Pause" at bounding box center [354, 56] width 39 height 20
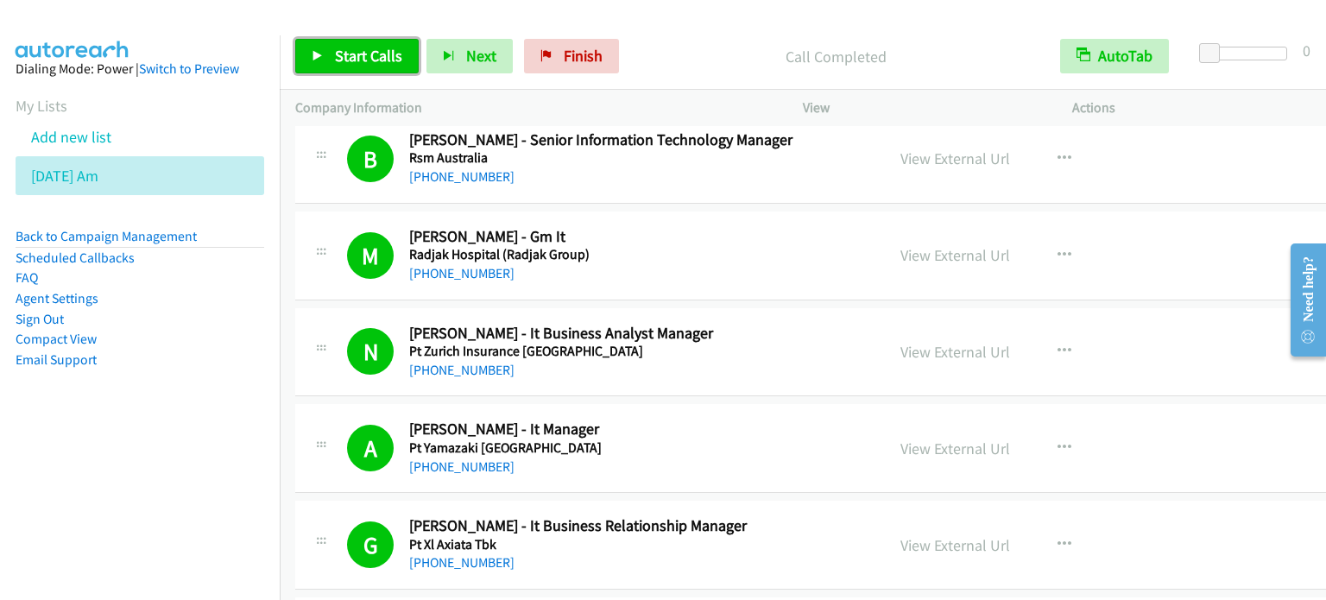
click at [382, 54] on span "Start Calls" at bounding box center [368, 56] width 67 height 20
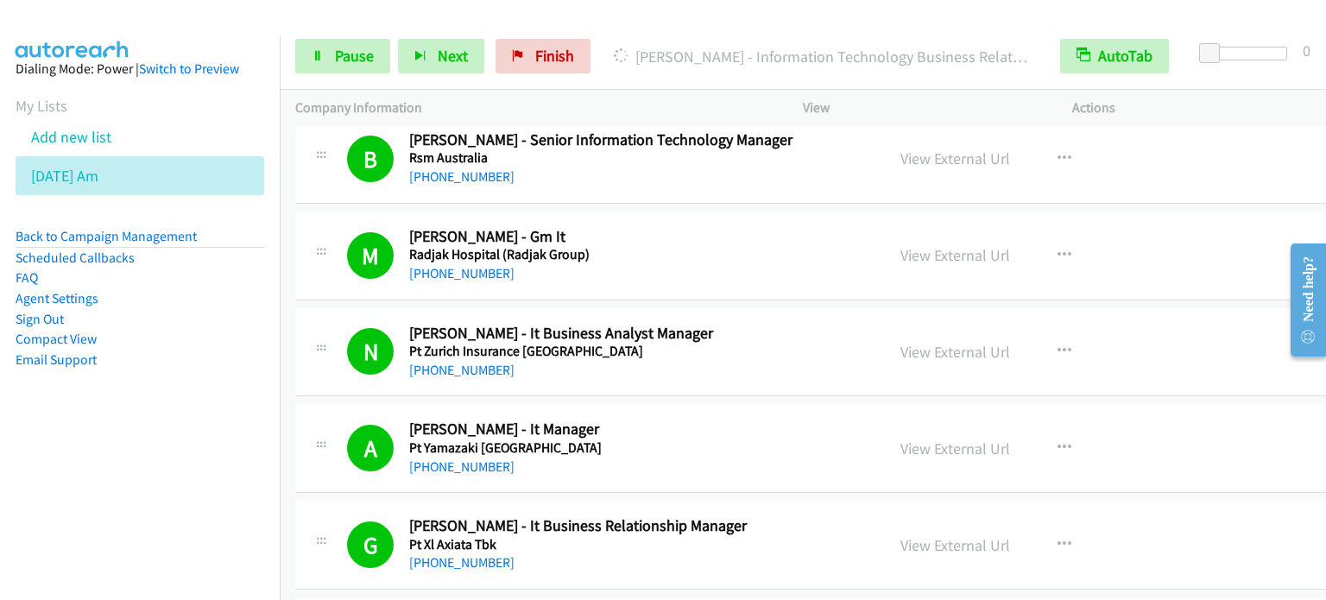
click at [169, 440] on aside "Dialing Mode: Power | Switch to Preview My Lists Add new list [DATE] Am Back to…" at bounding box center [140, 241] width 280 height 413
click at [157, 552] on nav "Dialing Mode: Power | Switch to Preview My Lists Add new list [DATE] Am Back to…" at bounding box center [140, 335] width 281 height 600
click at [369, 47] on span "Pause" at bounding box center [354, 56] width 39 height 20
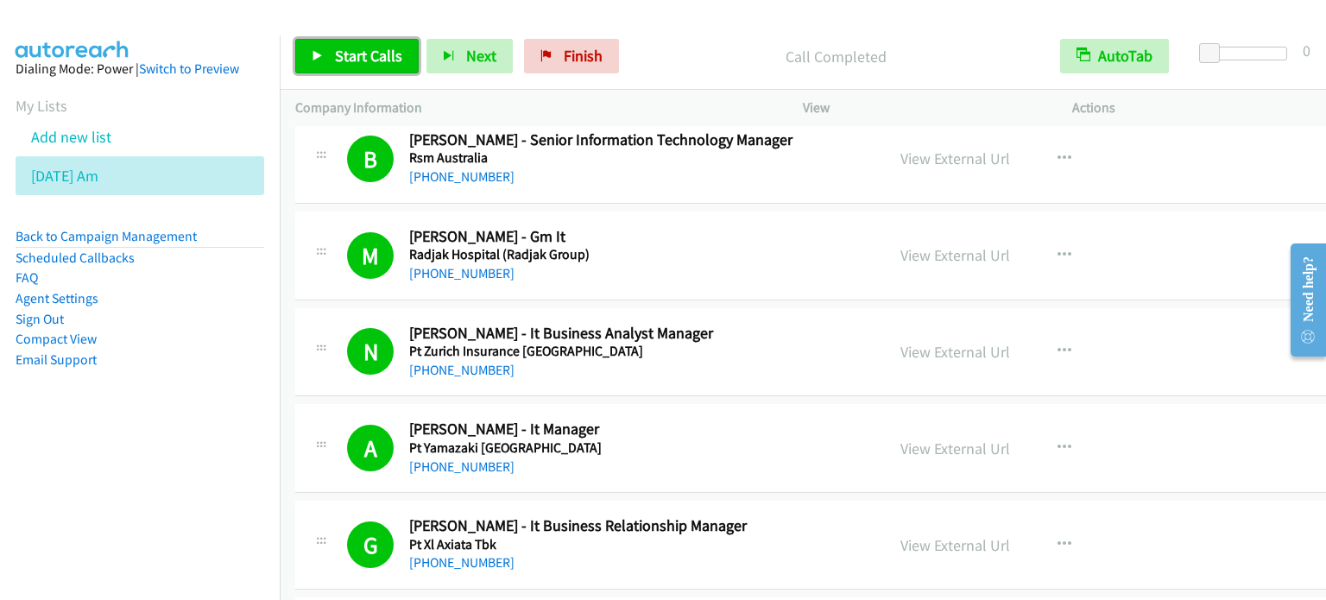
click at [368, 60] on span "Start Calls" at bounding box center [368, 56] width 67 height 20
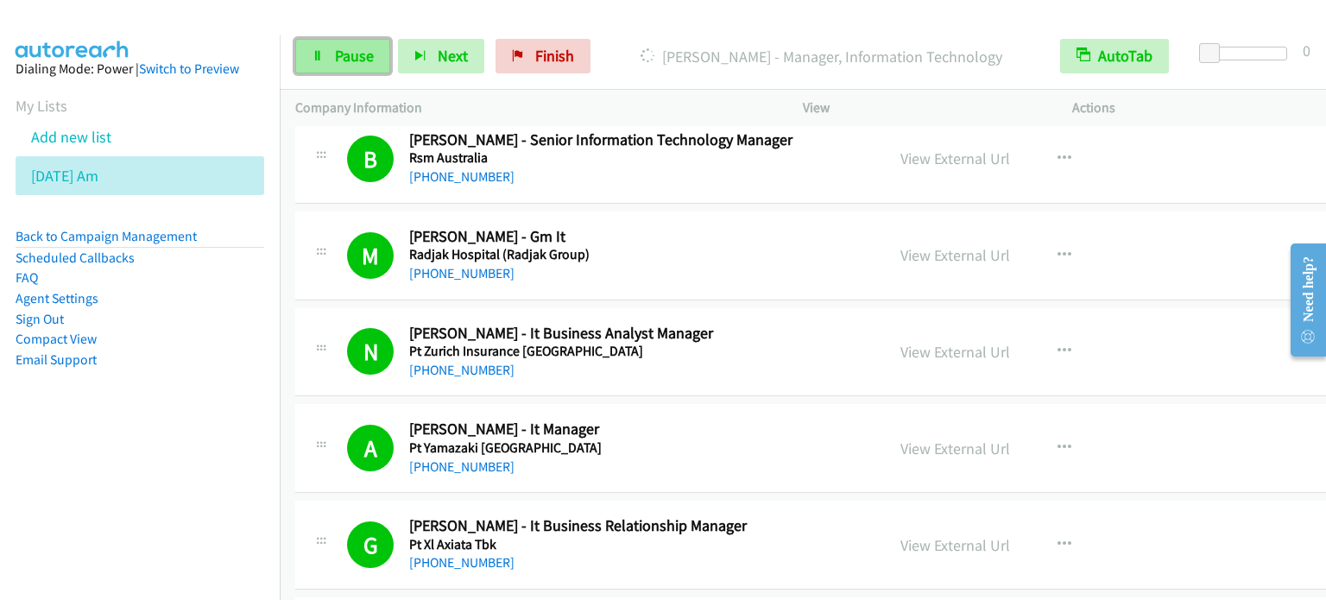
click at [359, 50] on span "Pause" at bounding box center [354, 56] width 39 height 20
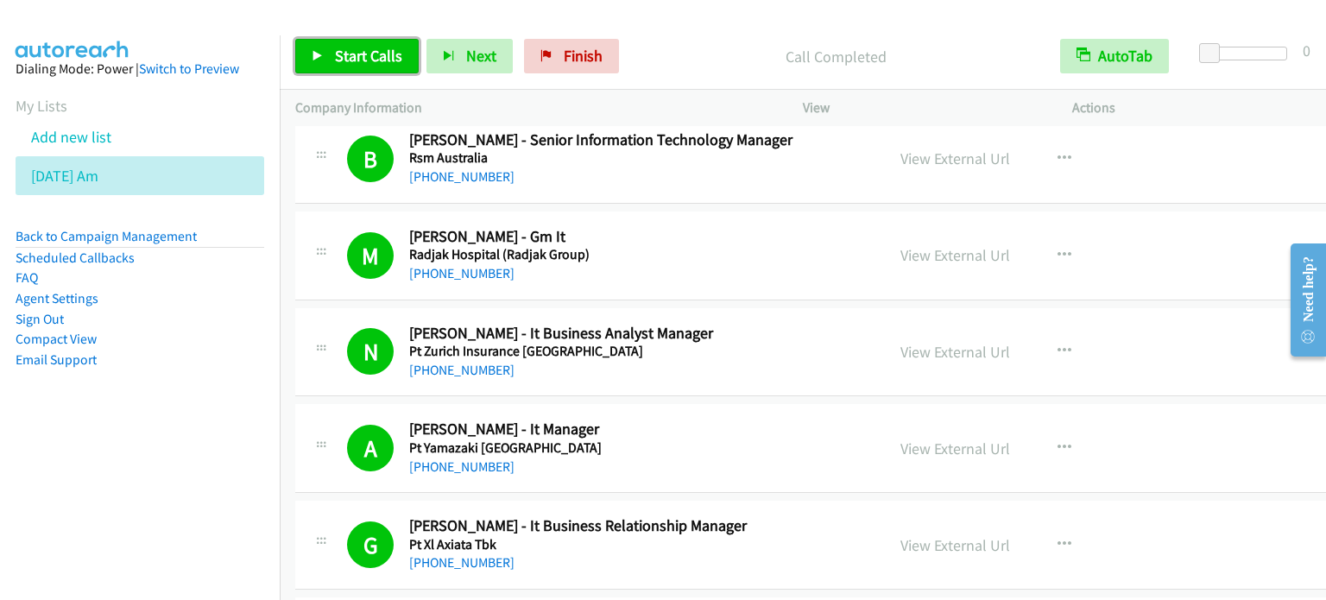
click at [354, 58] on span "Start Calls" at bounding box center [368, 56] width 67 height 20
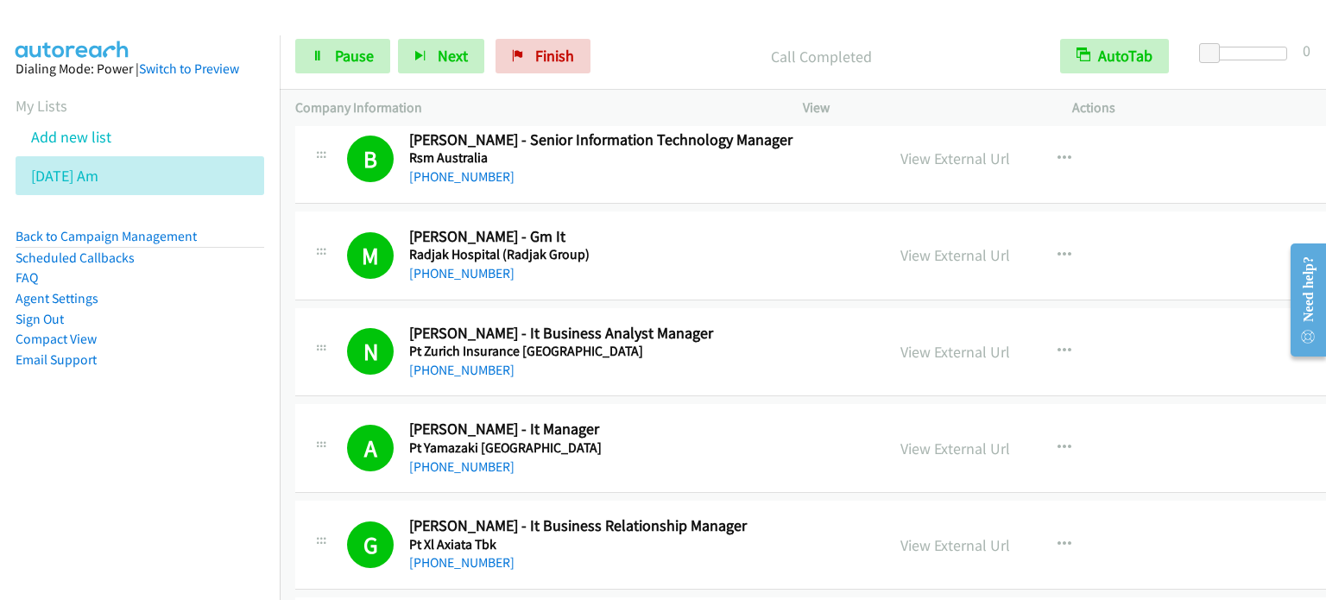
click at [174, 477] on nav "Dialing Mode: Power | Switch to Preview My Lists Add new list [DATE] Am Back to…" at bounding box center [140, 335] width 281 height 600
click at [233, 379] on aside "Dialing Mode: Power | Switch to Preview My Lists Add new list [DATE] Am Back to…" at bounding box center [140, 241] width 280 height 413
click at [146, 414] on aside "Dialing Mode: Power | Switch to Preview My Lists Add new list [DATE] Am Back to…" at bounding box center [140, 241] width 280 height 413
click at [335, 57] on span "Pause" at bounding box center [354, 56] width 39 height 20
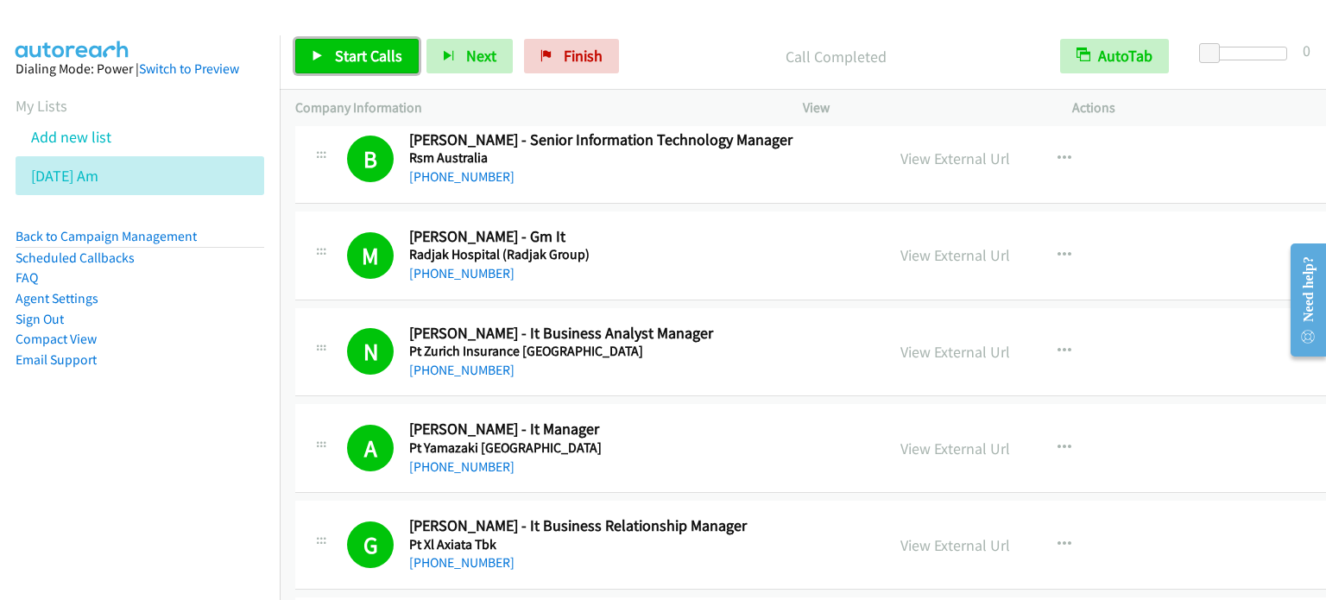
click at [377, 44] on link "Start Calls" at bounding box center [356, 56] width 123 height 35
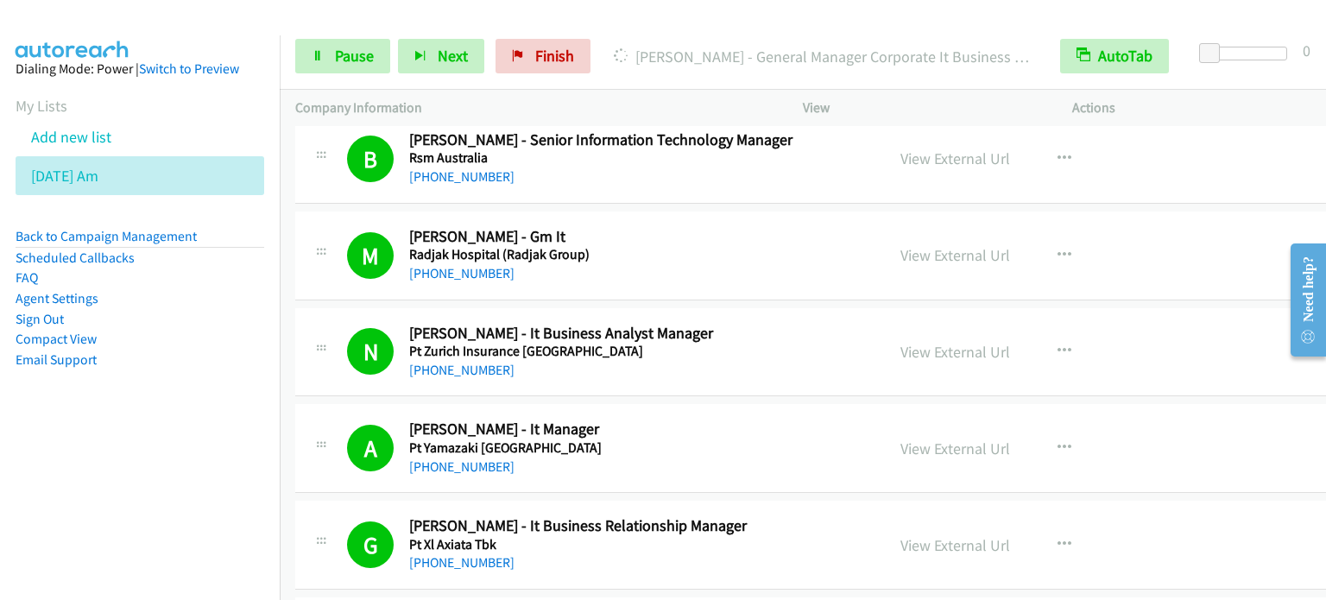
click at [259, 410] on aside "Dialing Mode: Power | Switch to Preview My Lists Add new list [DATE] Am Back to…" at bounding box center [140, 241] width 280 height 413
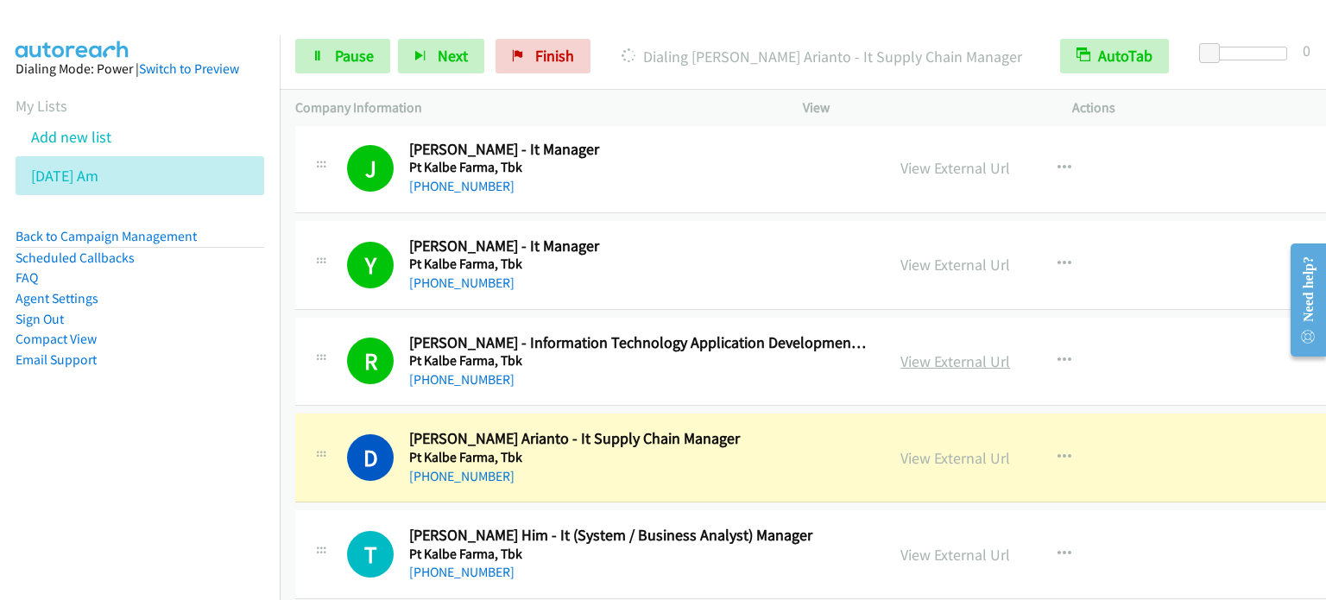
click at [964, 351] on link "View External Url" at bounding box center [956, 361] width 110 height 20
click at [339, 55] on span "Pause" at bounding box center [354, 56] width 39 height 20
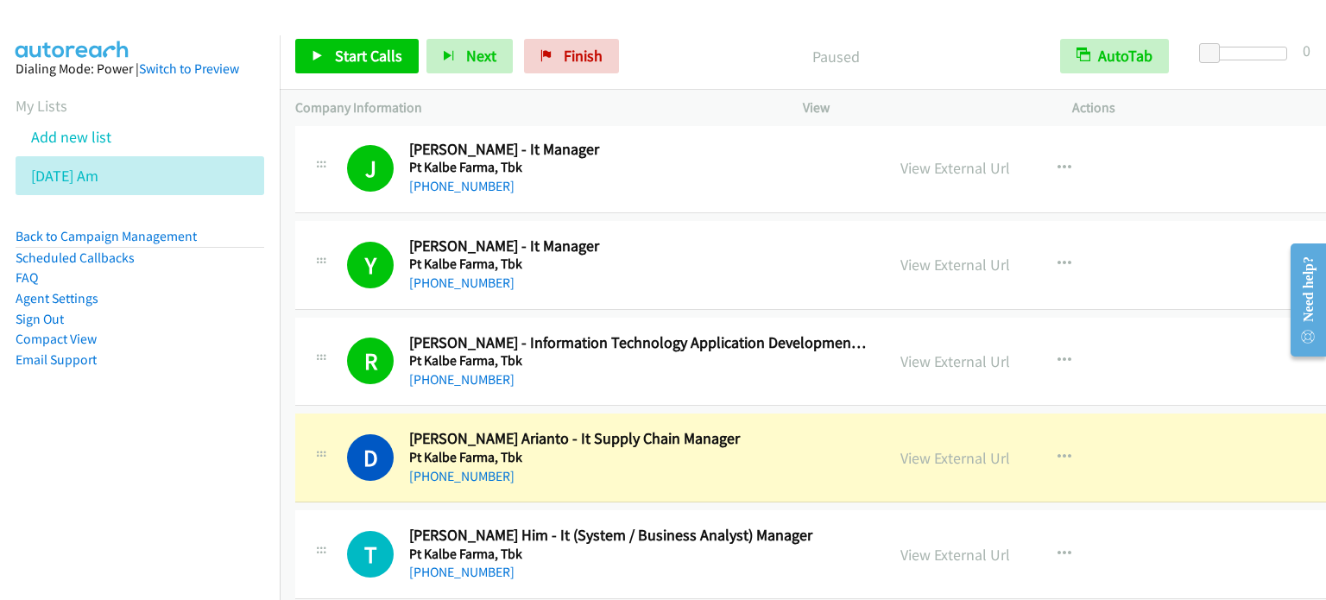
click at [162, 469] on nav "Dialing Mode: Power | Switch to Preview My Lists Add new list [DATE] Am Back to…" at bounding box center [140, 335] width 281 height 600
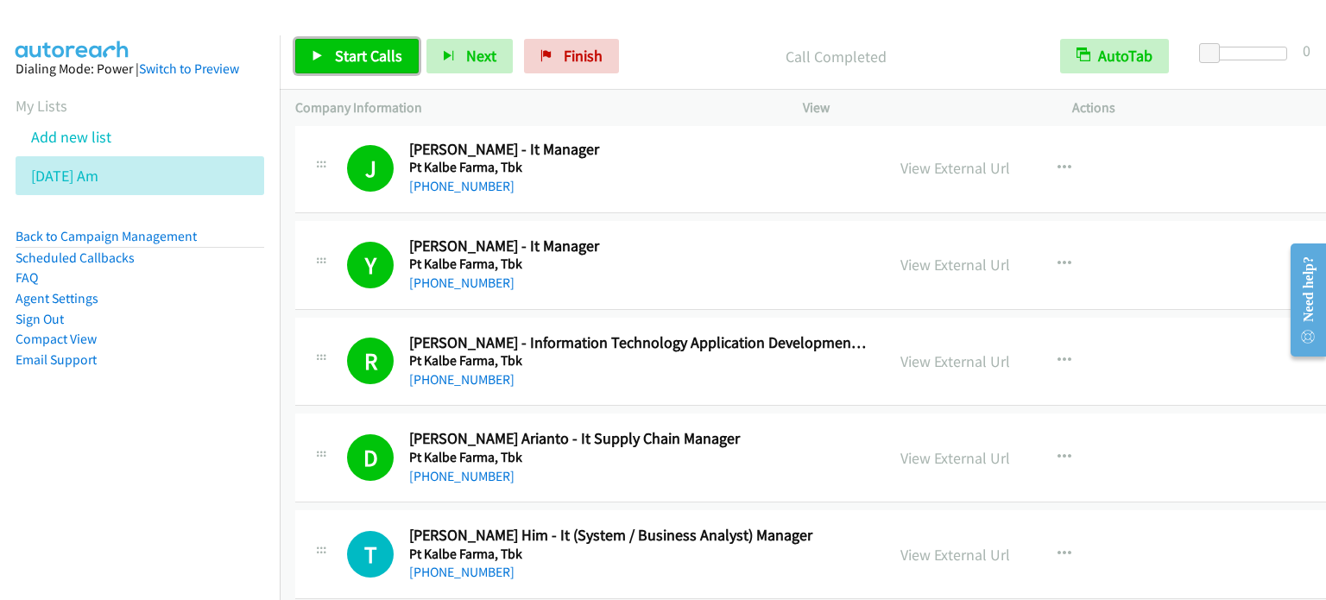
click at [366, 50] on span "Start Calls" at bounding box center [368, 56] width 67 height 20
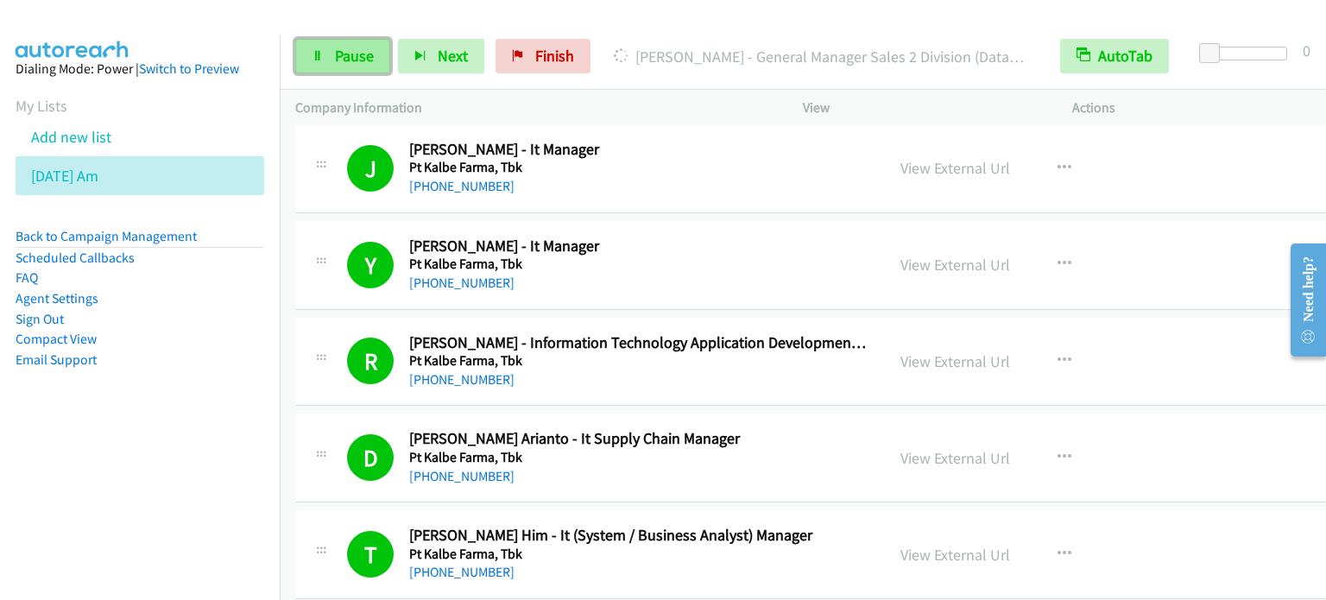
click at [366, 53] on span "Pause" at bounding box center [354, 56] width 39 height 20
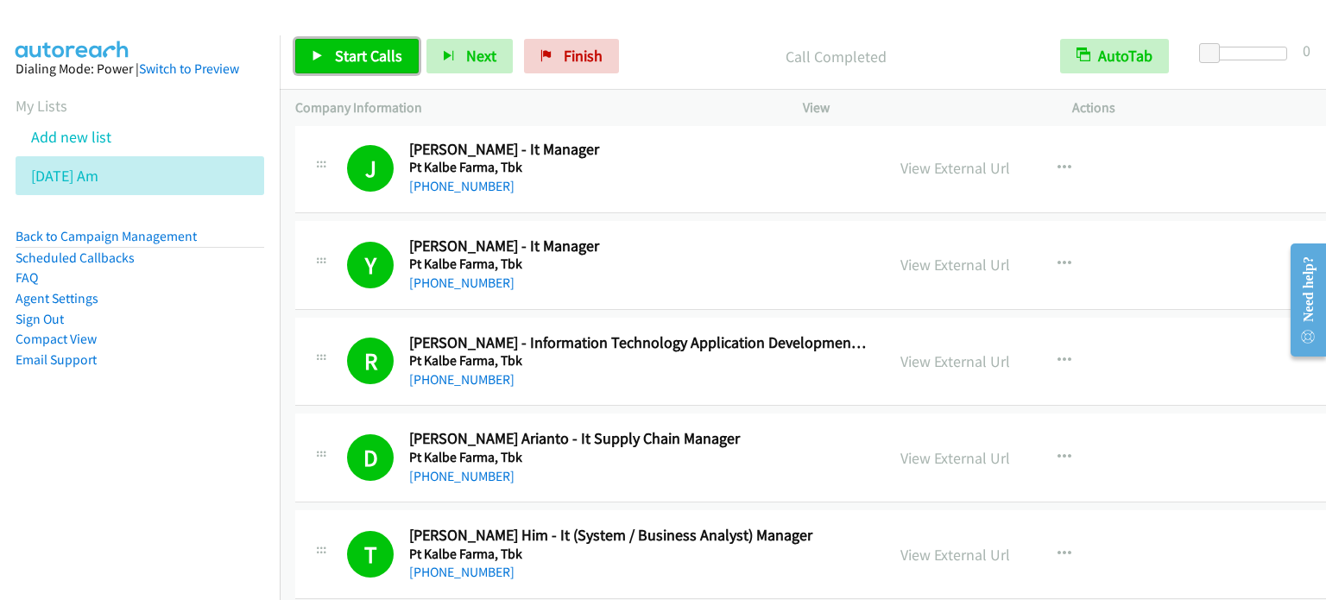
click at [392, 47] on span "Start Calls" at bounding box center [368, 56] width 67 height 20
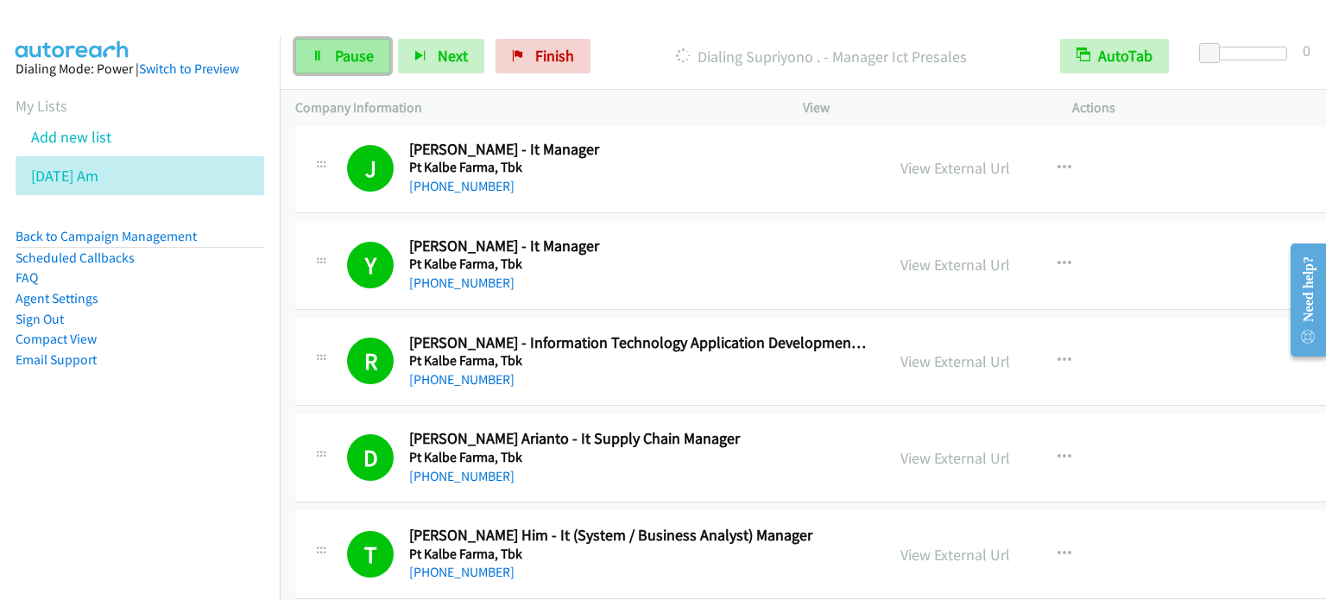
click at [348, 66] on link "Pause" at bounding box center [342, 56] width 95 height 35
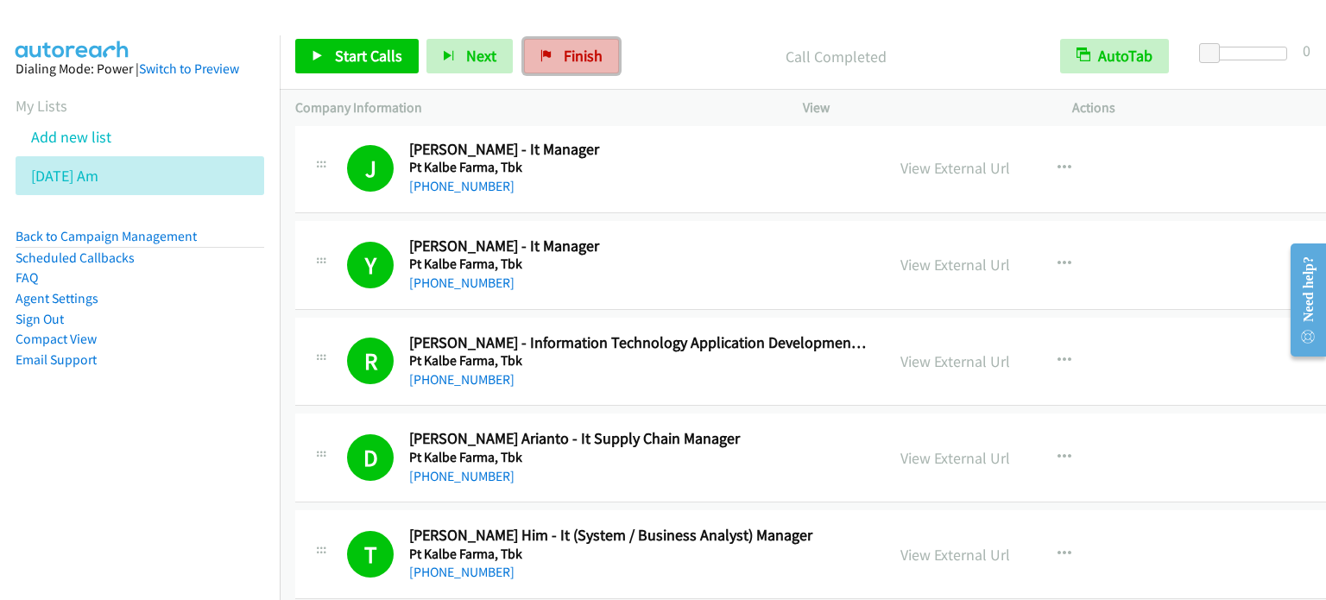
click at [577, 54] on span "Finish" at bounding box center [583, 56] width 39 height 20
